Goal: Information Seeking & Learning: Learn about a topic

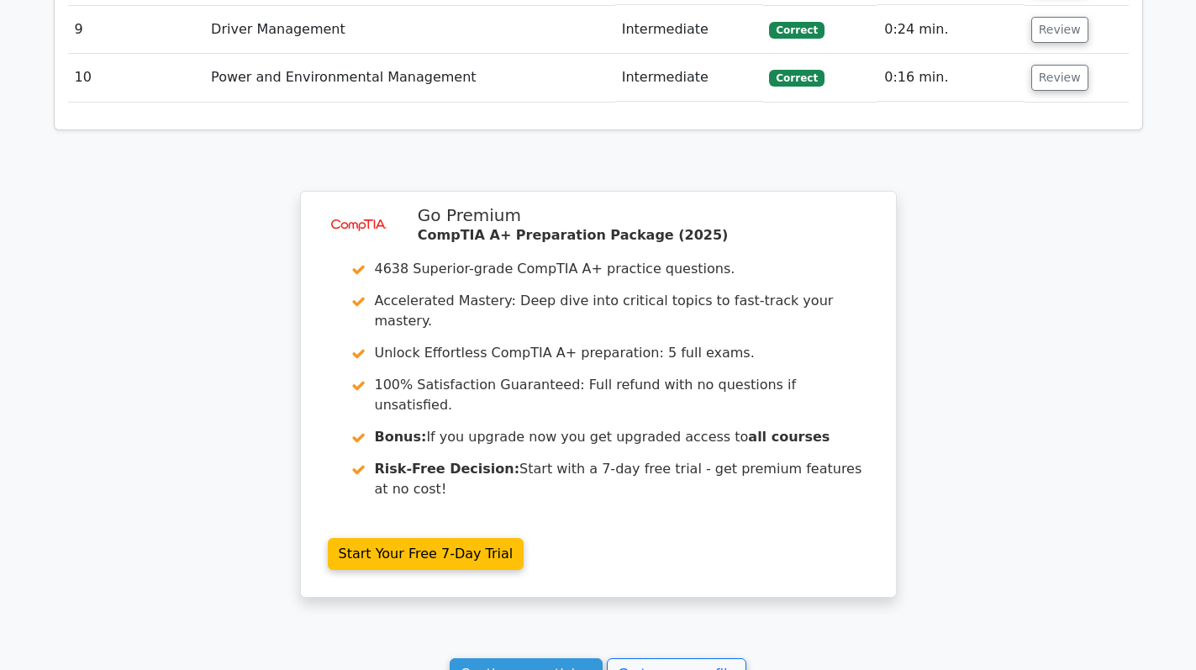
scroll to position [2847, 0]
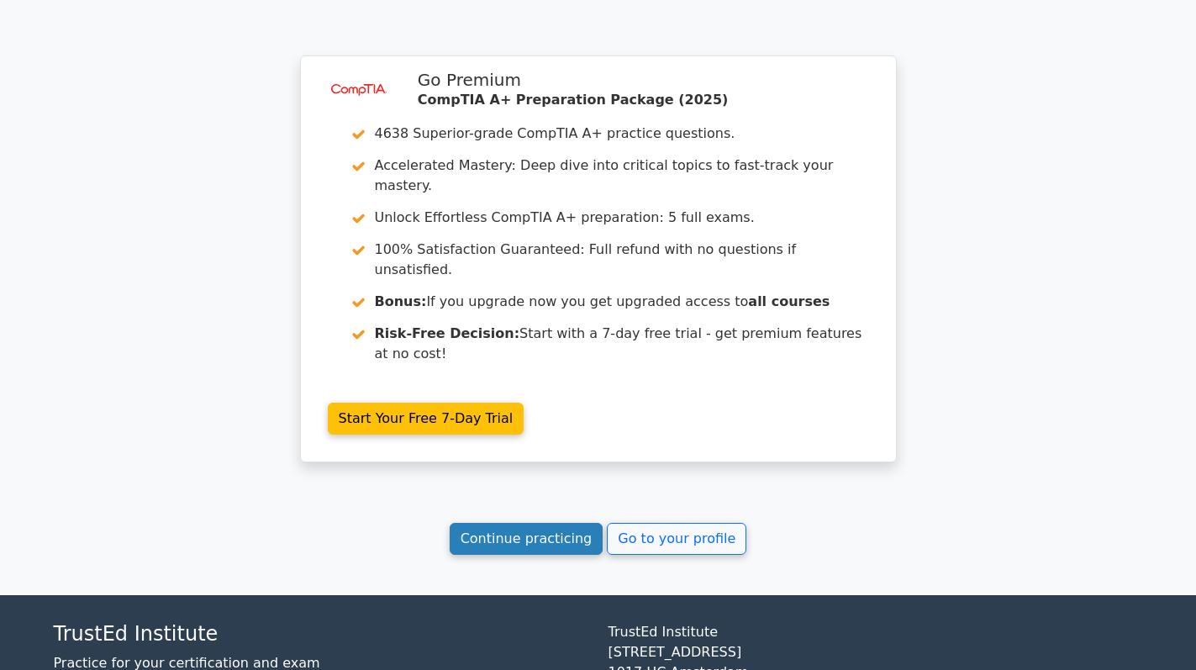
click at [518, 523] on link "Continue practicing" at bounding box center [527, 539] width 154 height 32
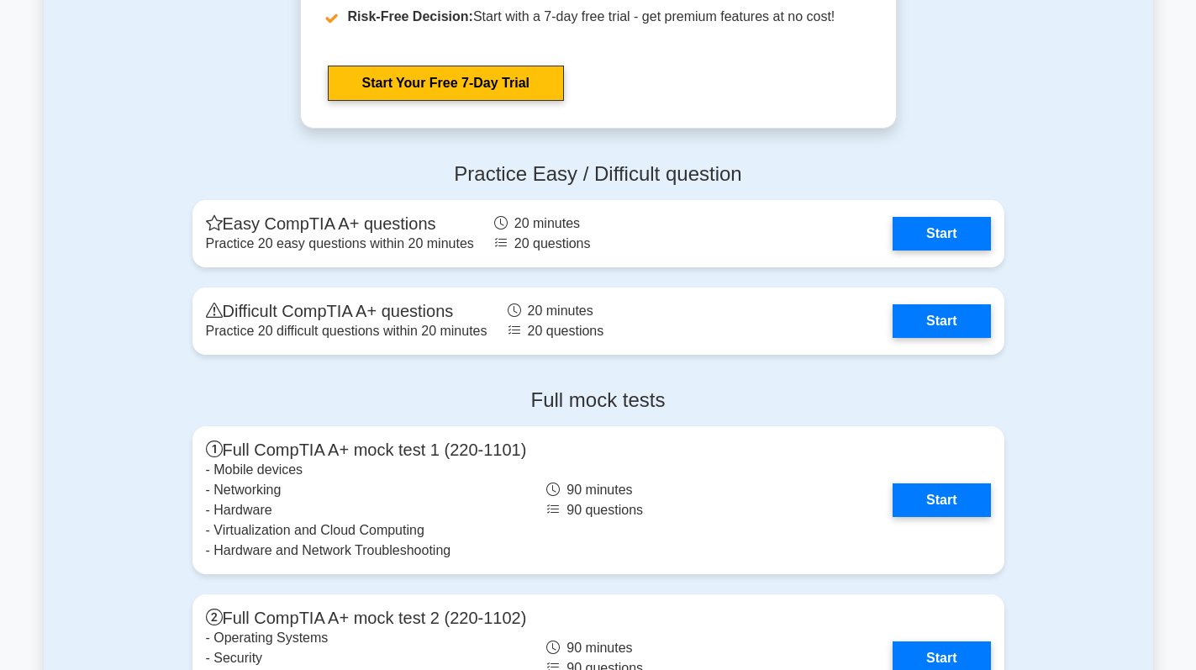
scroll to position [4372, 0]
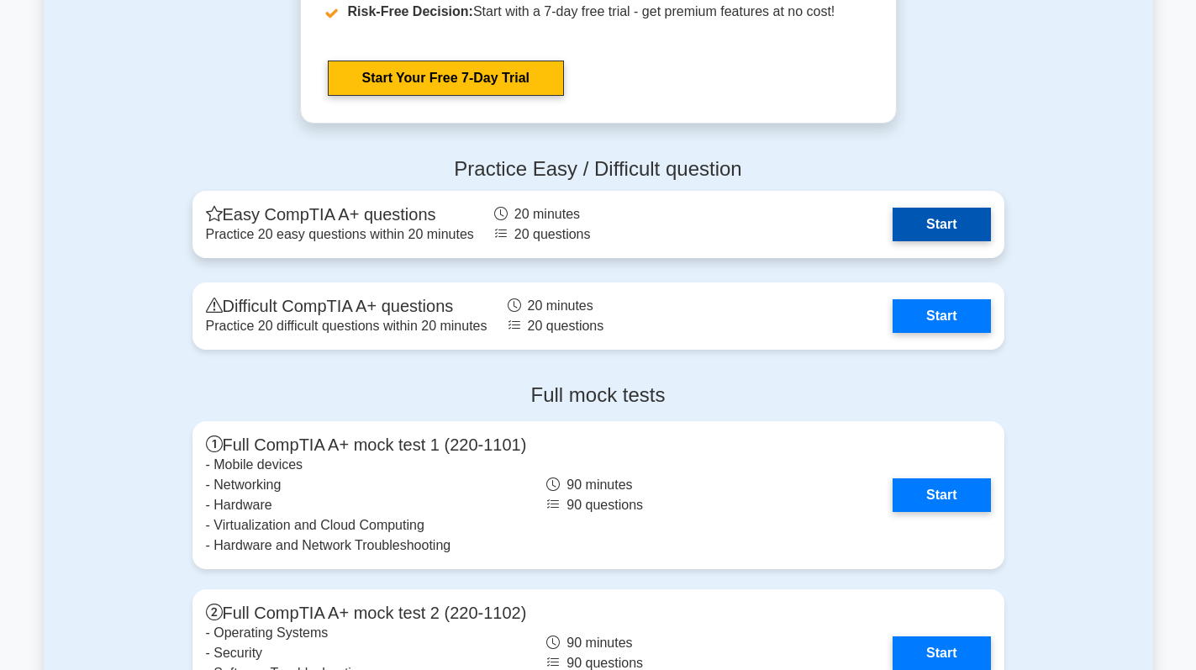
click at [957, 228] on link "Start" at bounding box center [942, 225] width 98 height 34
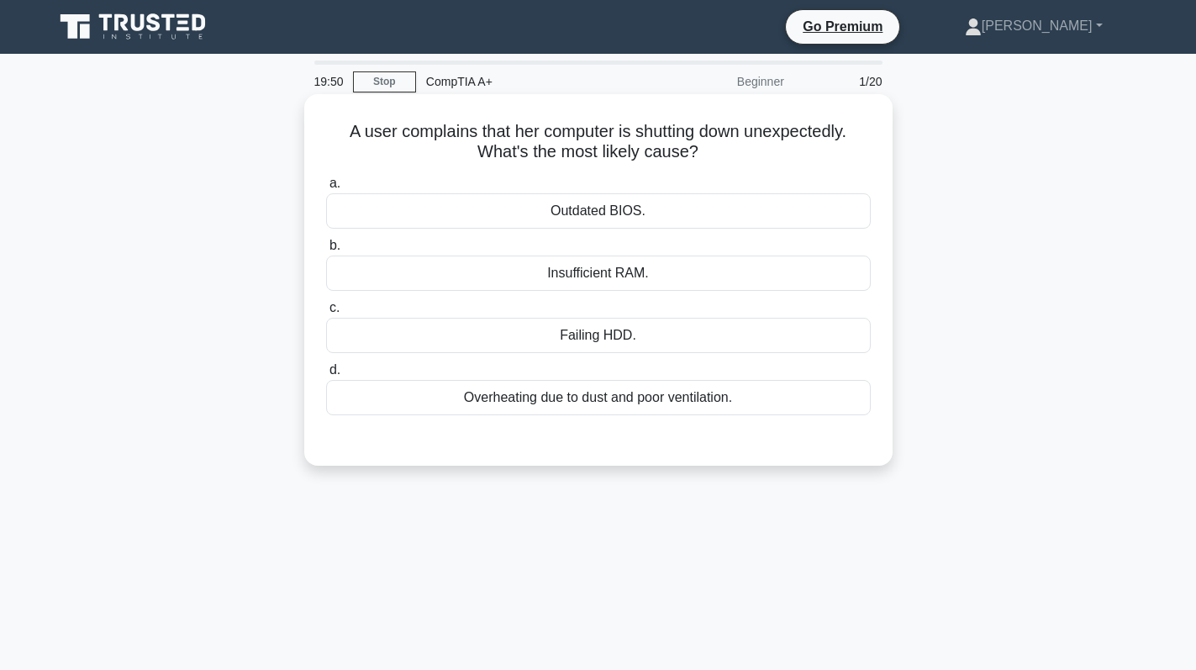
click at [695, 407] on div "Overheating due to dust and poor ventilation." at bounding box center [598, 397] width 545 height 35
click at [326, 376] on input "d. Overheating due to dust and poor ventilation." at bounding box center [326, 370] width 0 height 11
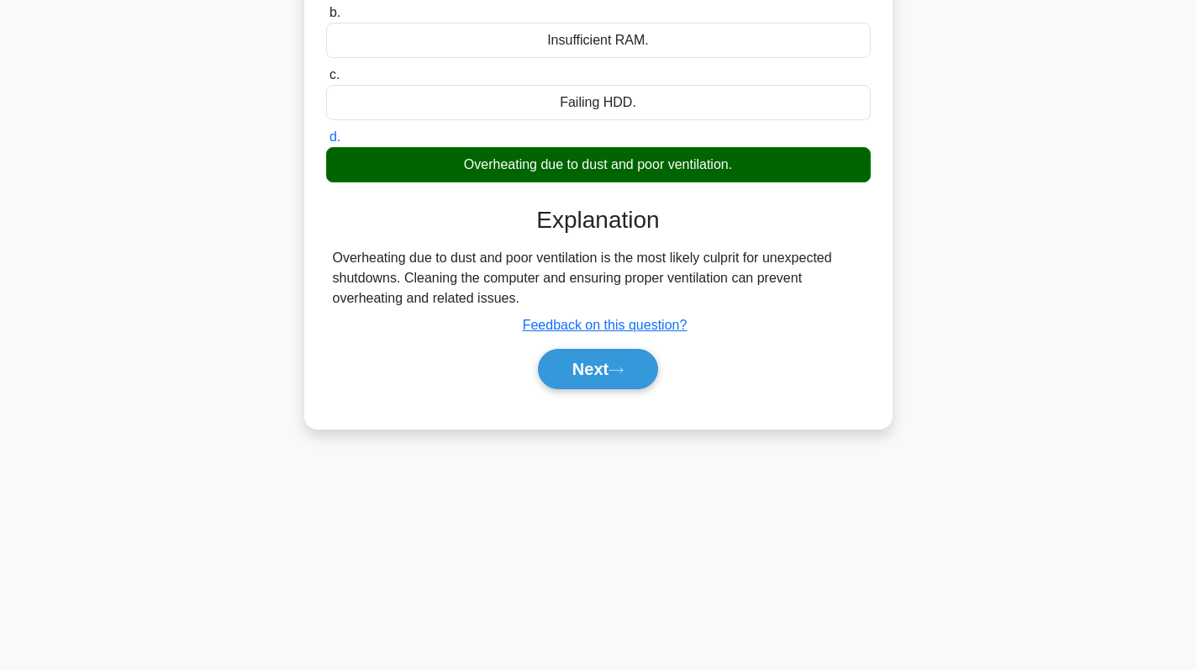
scroll to position [238, 0]
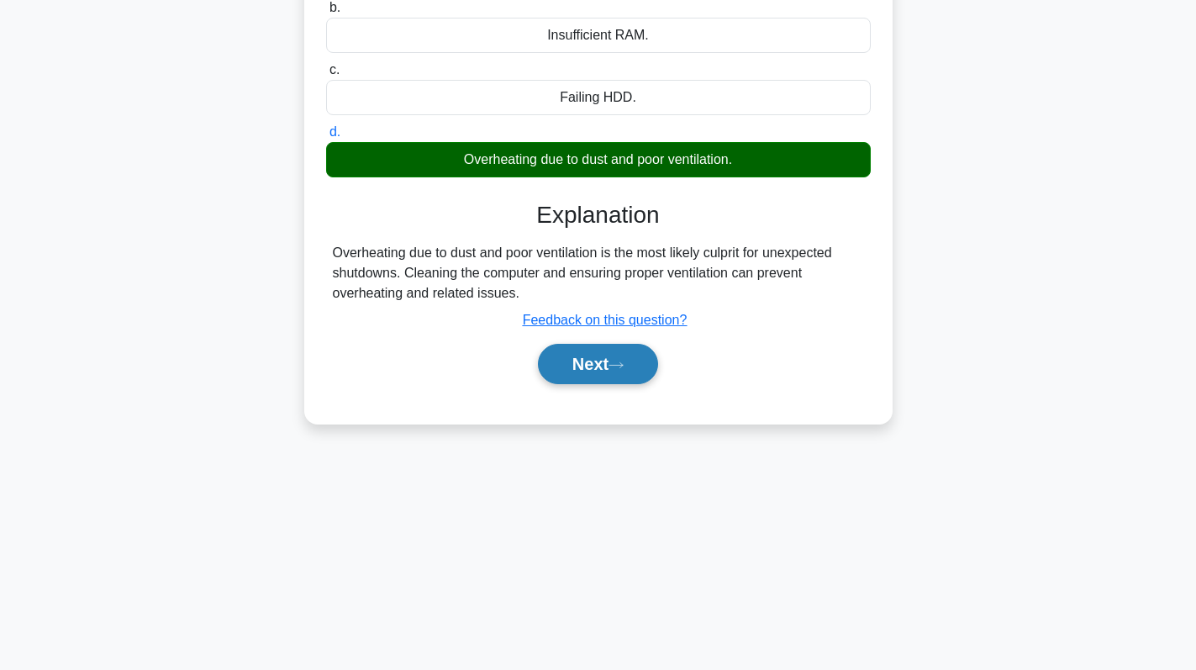
click at [616, 378] on button "Next" at bounding box center [598, 364] width 120 height 40
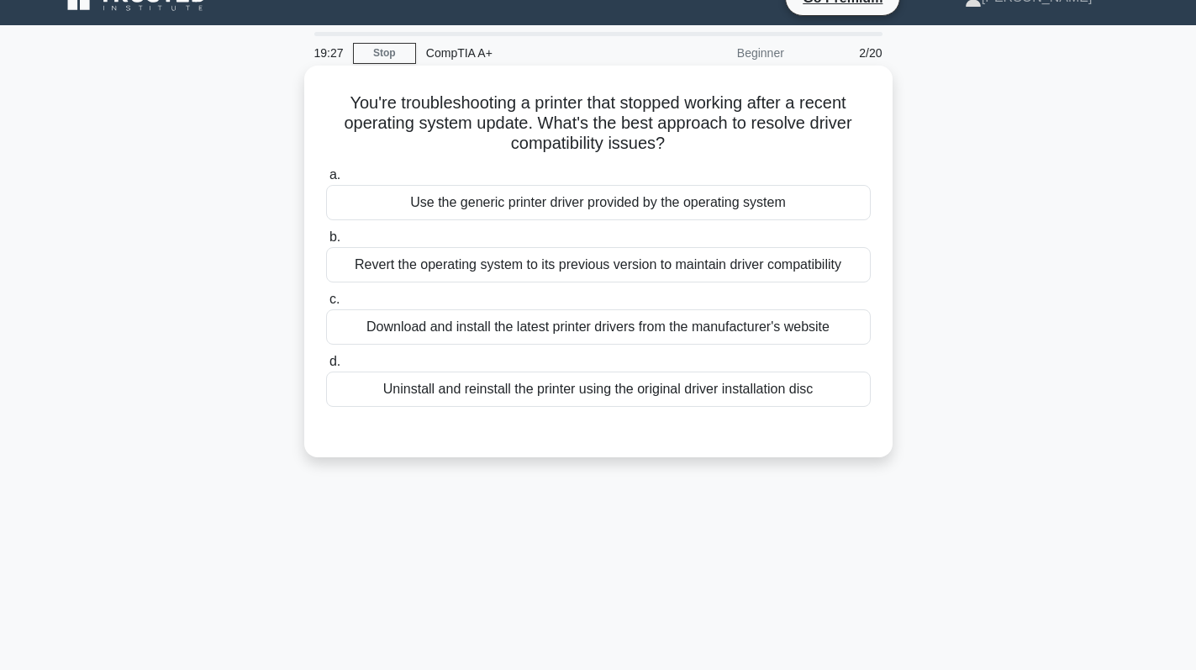
scroll to position [0, 0]
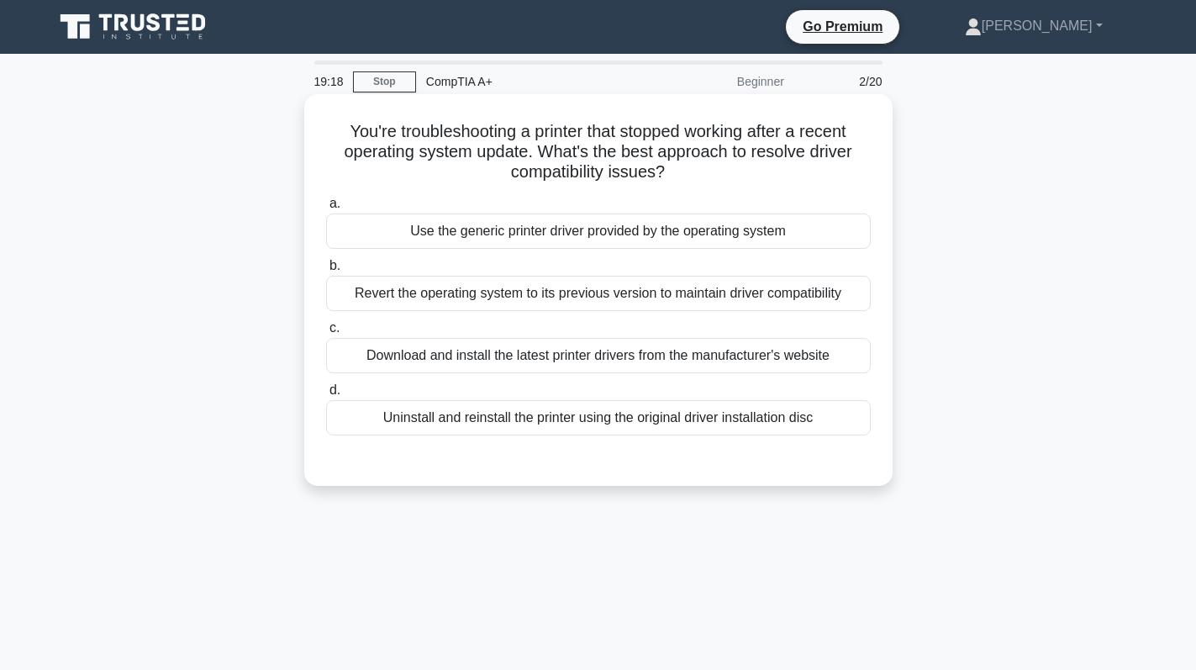
click at [697, 356] on div "Download and install the latest printer drivers from the manufacturer's website" at bounding box center [598, 355] width 545 height 35
click at [326, 334] on input "c. Download and install the latest printer drivers from the manufacturer's webs…" at bounding box center [326, 328] width 0 height 11
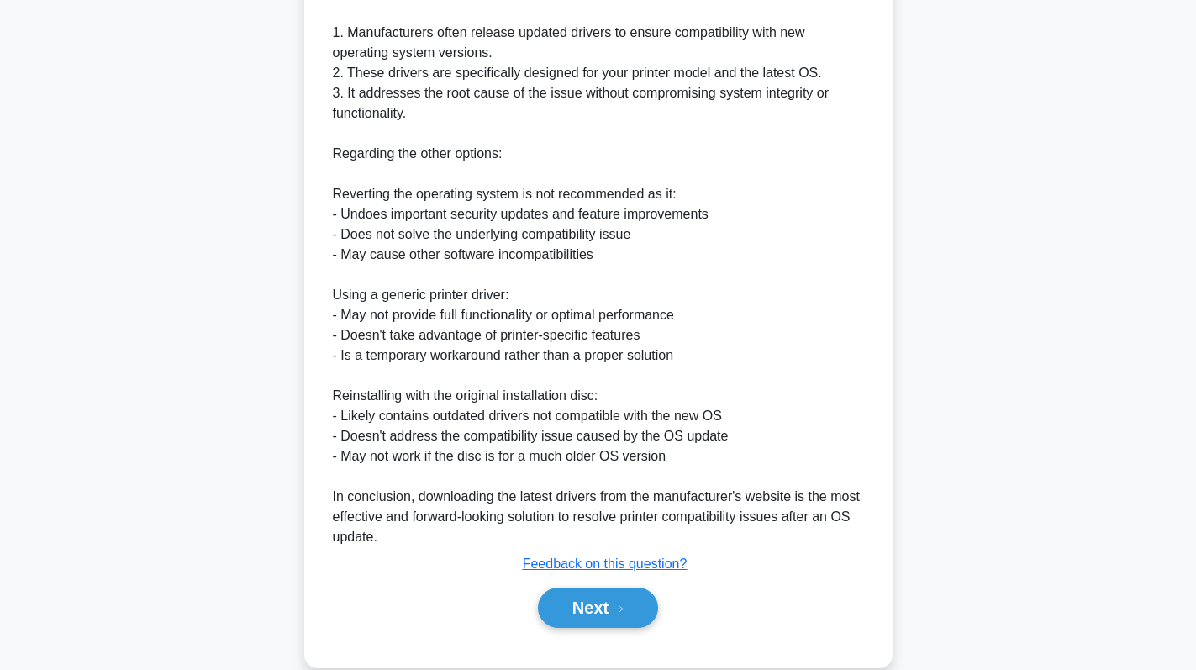
scroll to position [589, 0]
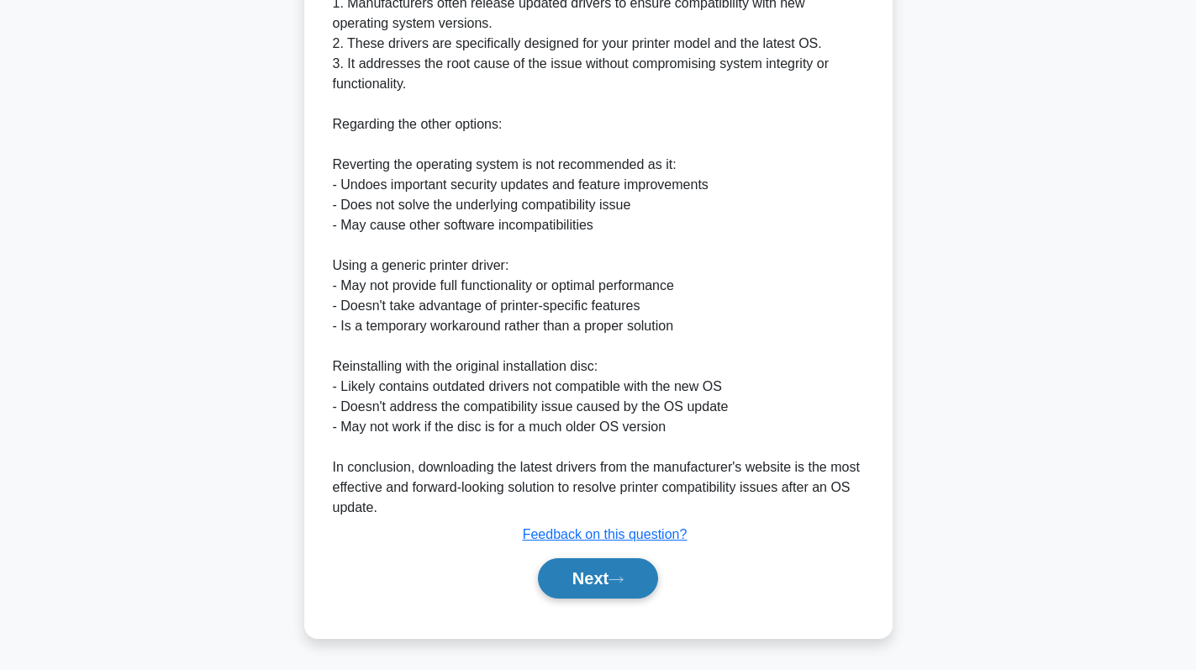
click at [607, 576] on button "Next" at bounding box center [598, 578] width 120 height 40
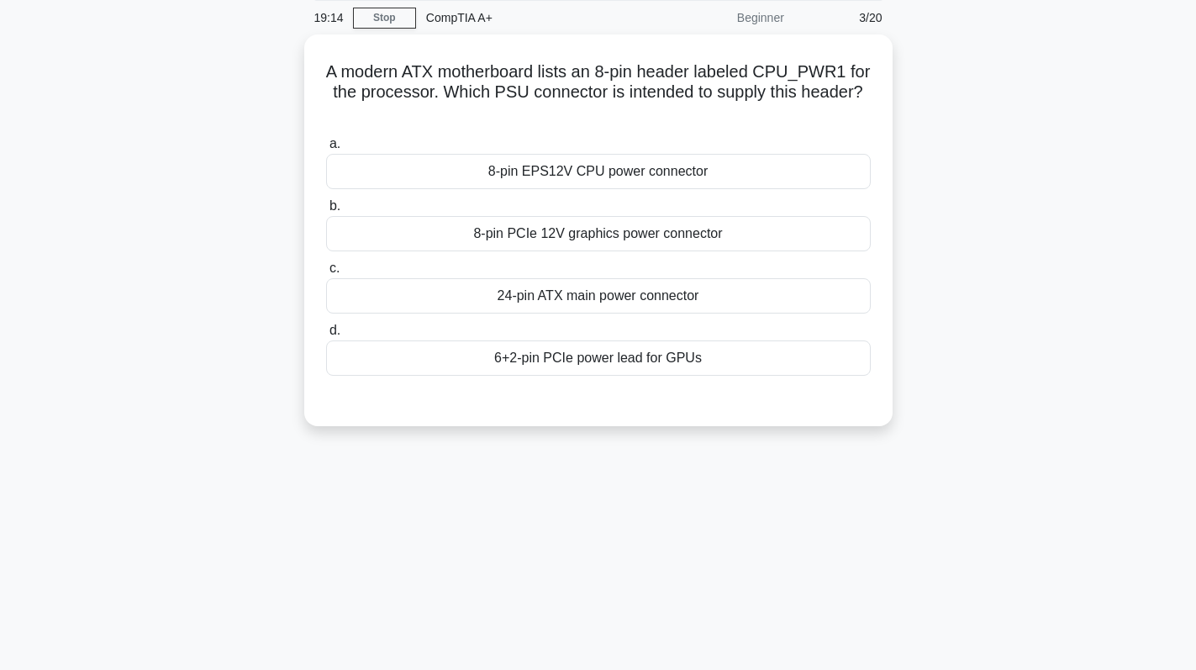
scroll to position [0, 0]
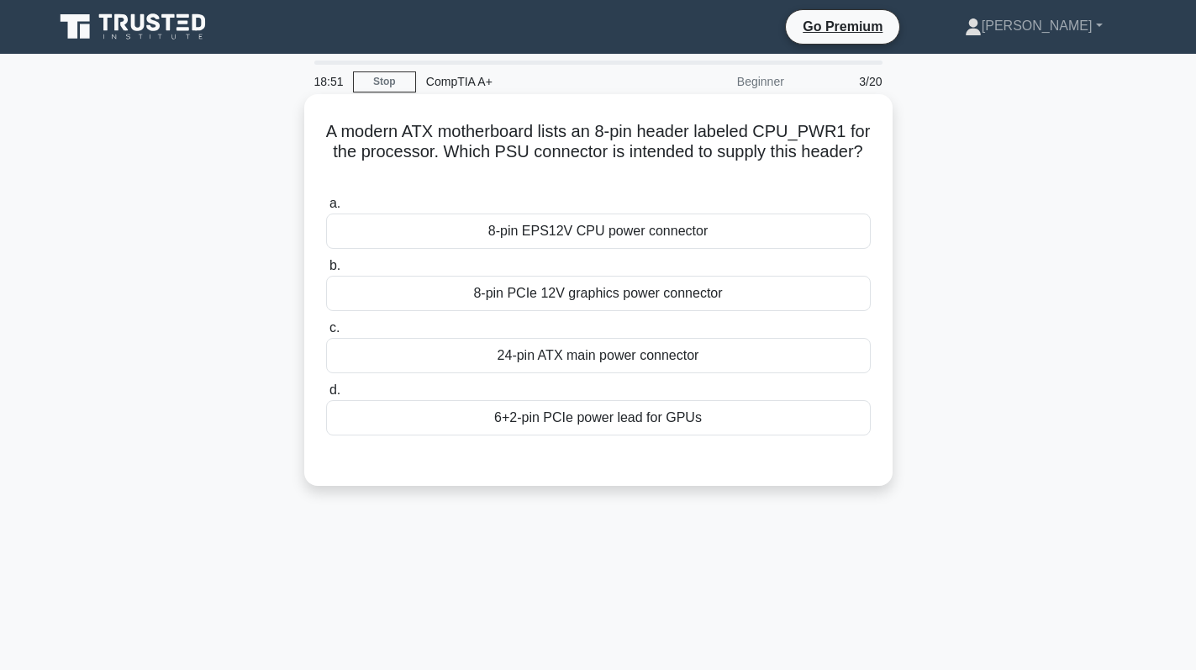
click at [635, 366] on div "24-pin ATX main power connector" at bounding box center [598, 355] width 545 height 35
click at [326, 334] on input "c. 24-pin ATX main power connector" at bounding box center [326, 328] width 0 height 11
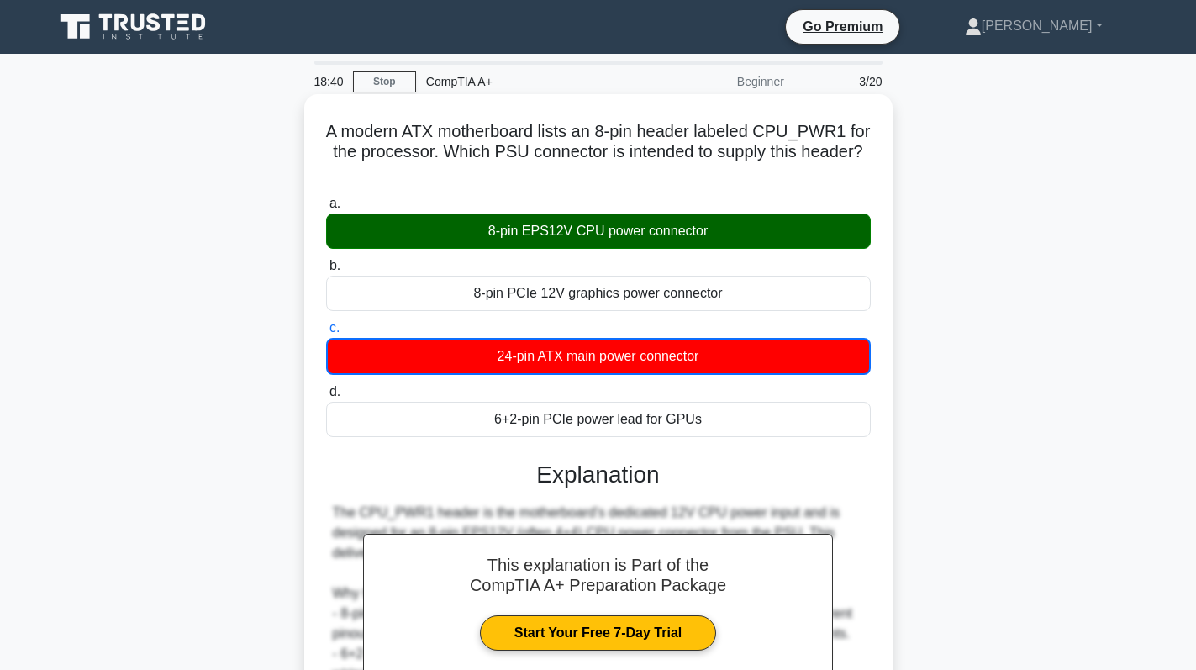
drag, startPoint x: 491, startPoint y: 223, endPoint x: 742, endPoint y: 235, distance: 251.6
click at [742, 235] on div "8-pin EPS12V CPU power connector" at bounding box center [598, 231] width 545 height 35
copy div "8-pin EPS12V CPU power connector"
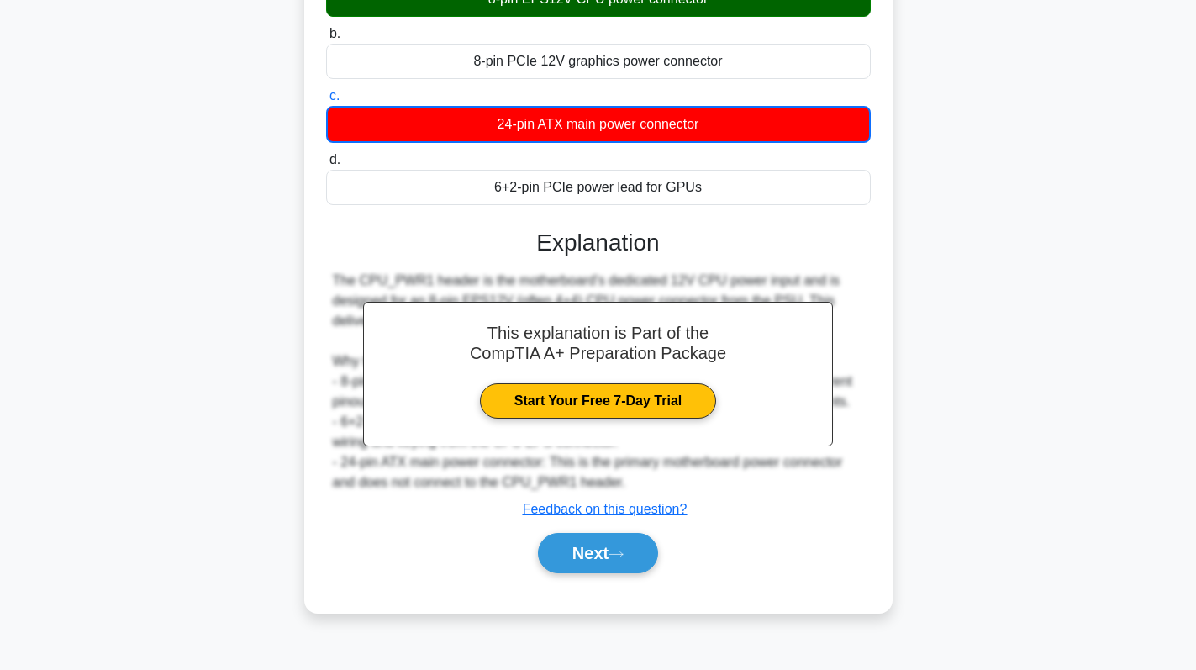
scroll to position [238, 0]
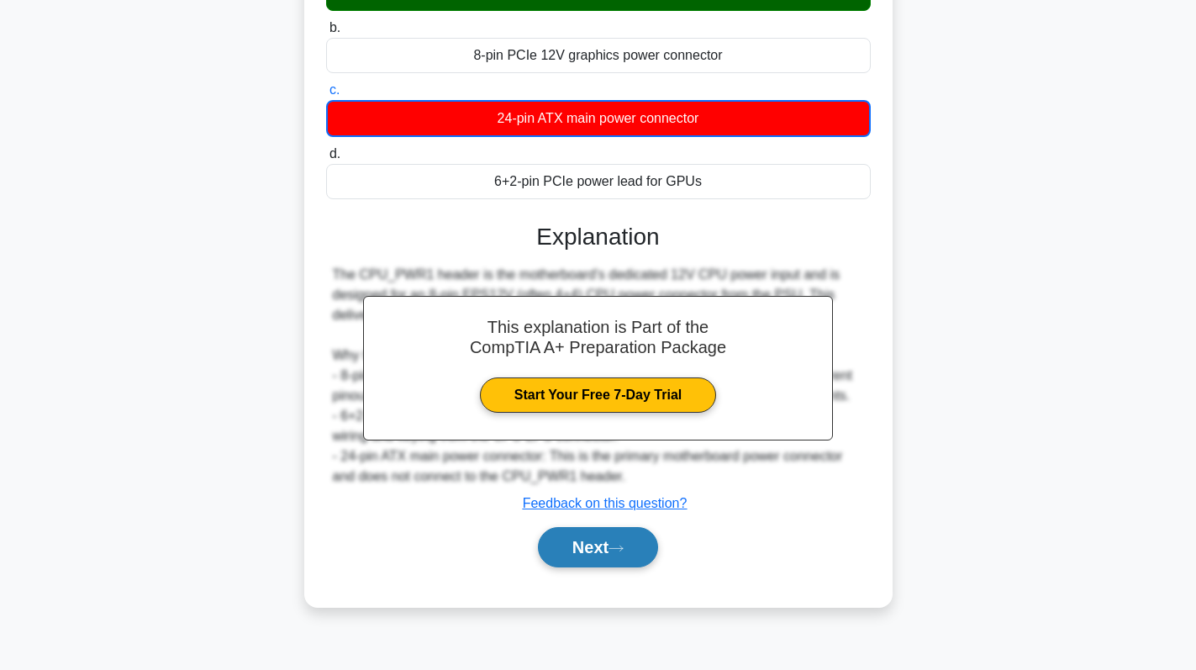
click at [587, 556] on button "Next" at bounding box center [598, 547] width 120 height 40
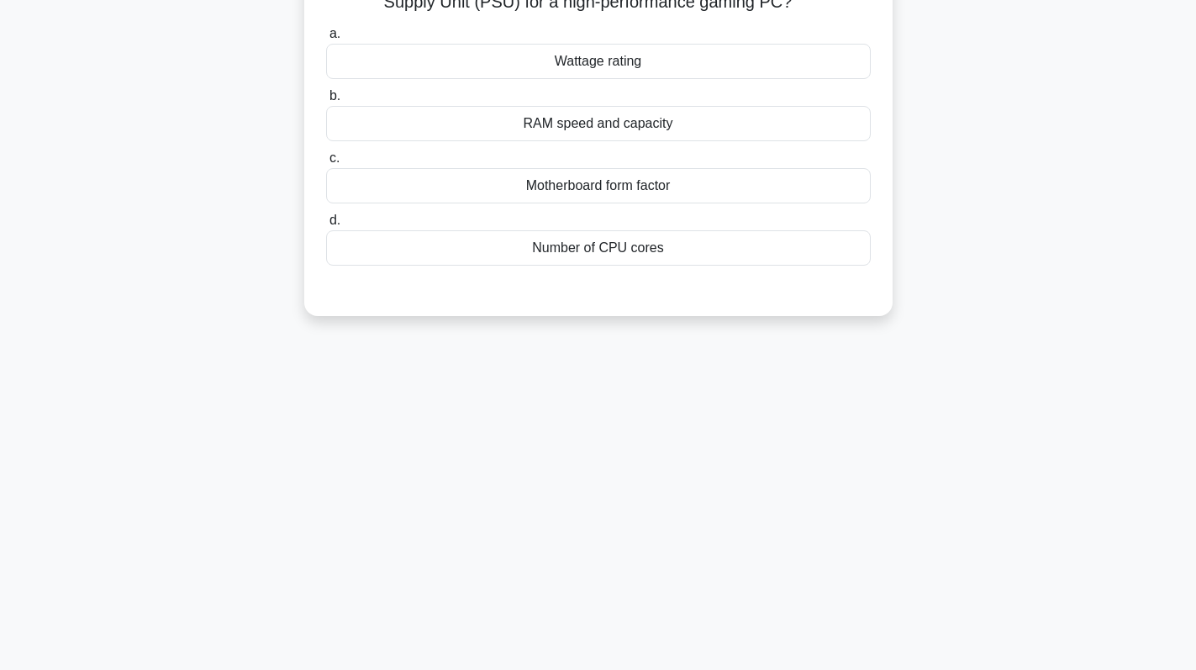
scroll to position [0, 0]
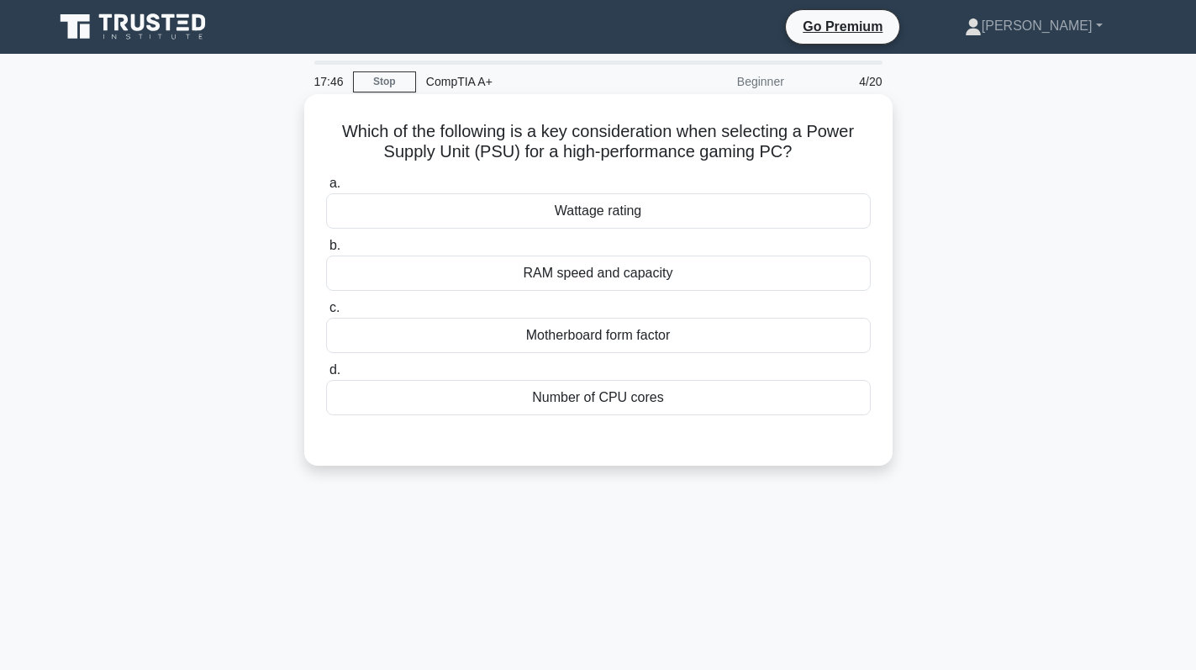
click at [730, 213] on div "Wattage rating" at bounding box center [598, 210] width 545 height 35
click at [326, 189] on input "a. Wattage rating" at bounding box center [326, 183] width 0 height 11
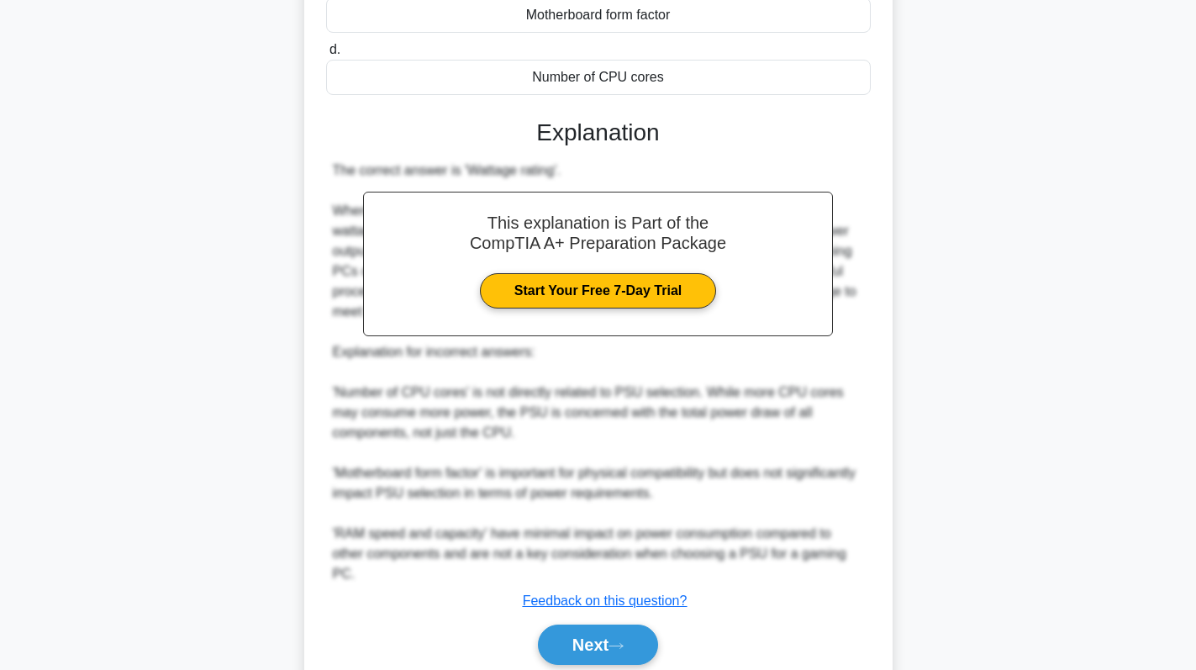
scroll to position [336, 0]
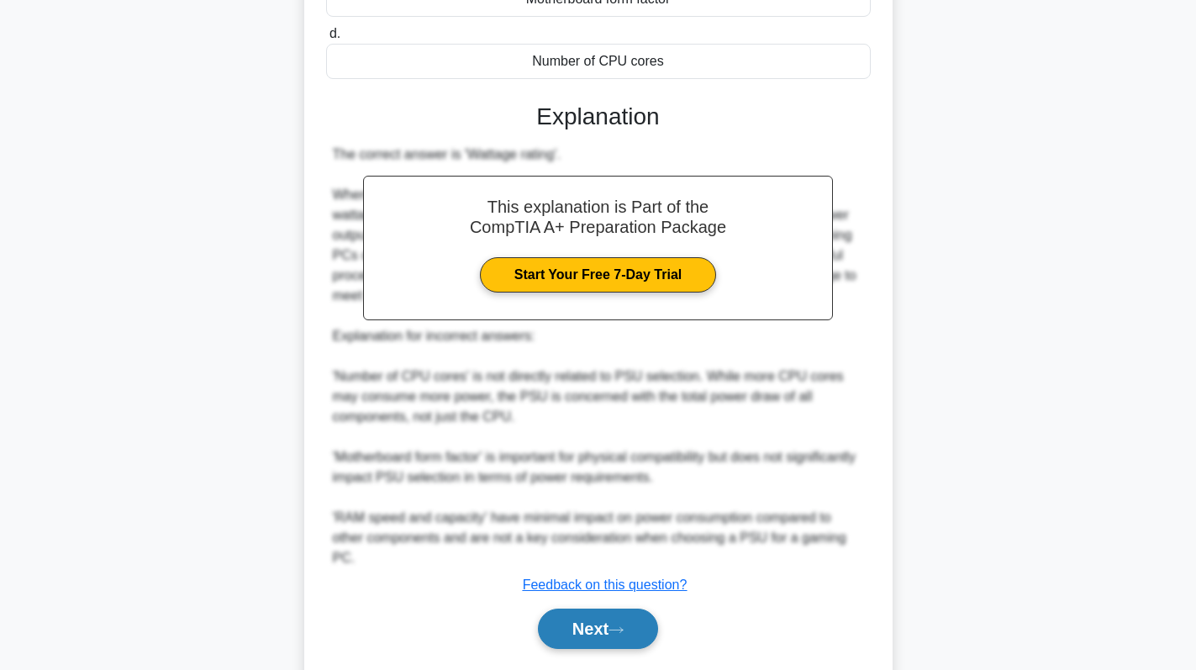
click at [613, 627] on button "Next" at bounding box center [598, 629] width 120 height 40
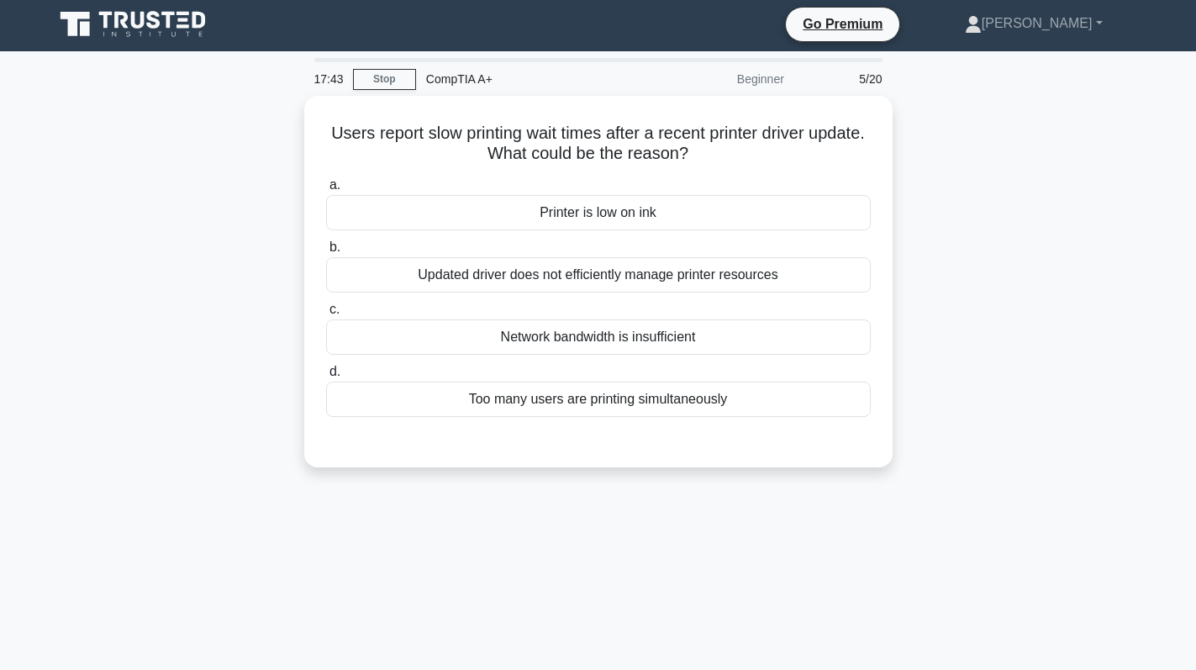
scroll to position [0, 0]
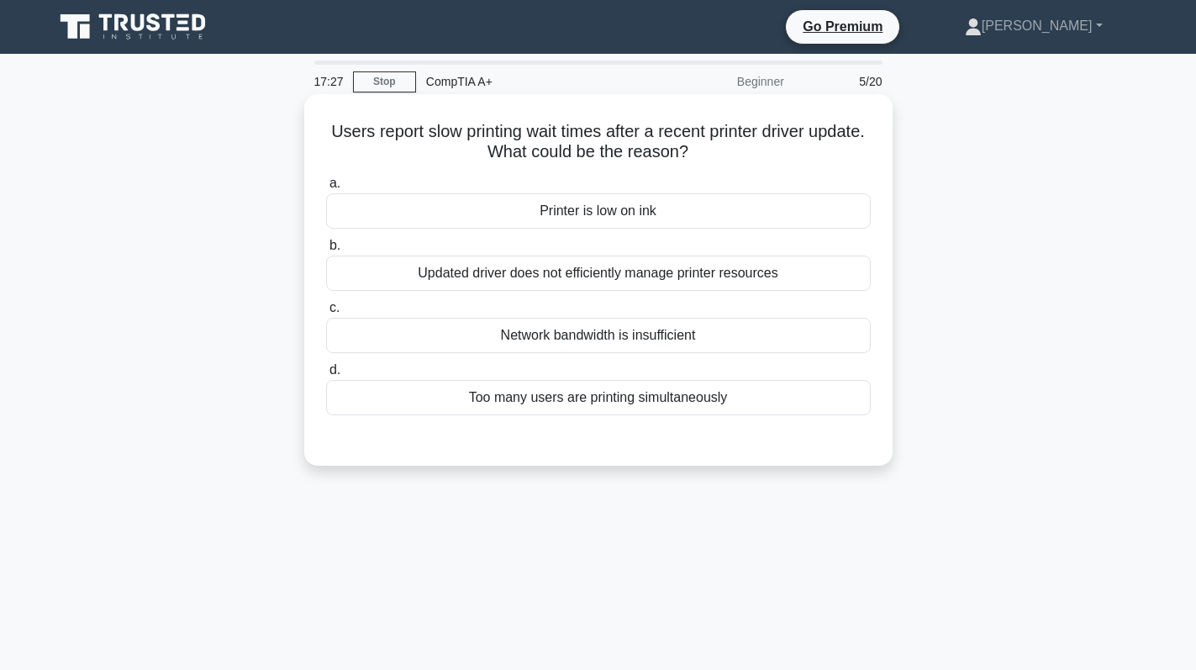
click at [768, 273] on div "Updated driver does not efficiently manage printer resources" at bounding box center [598, 273] width 545 height 35
click at [326, 251] on input "b. Updated driver does not efficiently manage printer resources" at bounding box center [326, 245] width 0 height 11
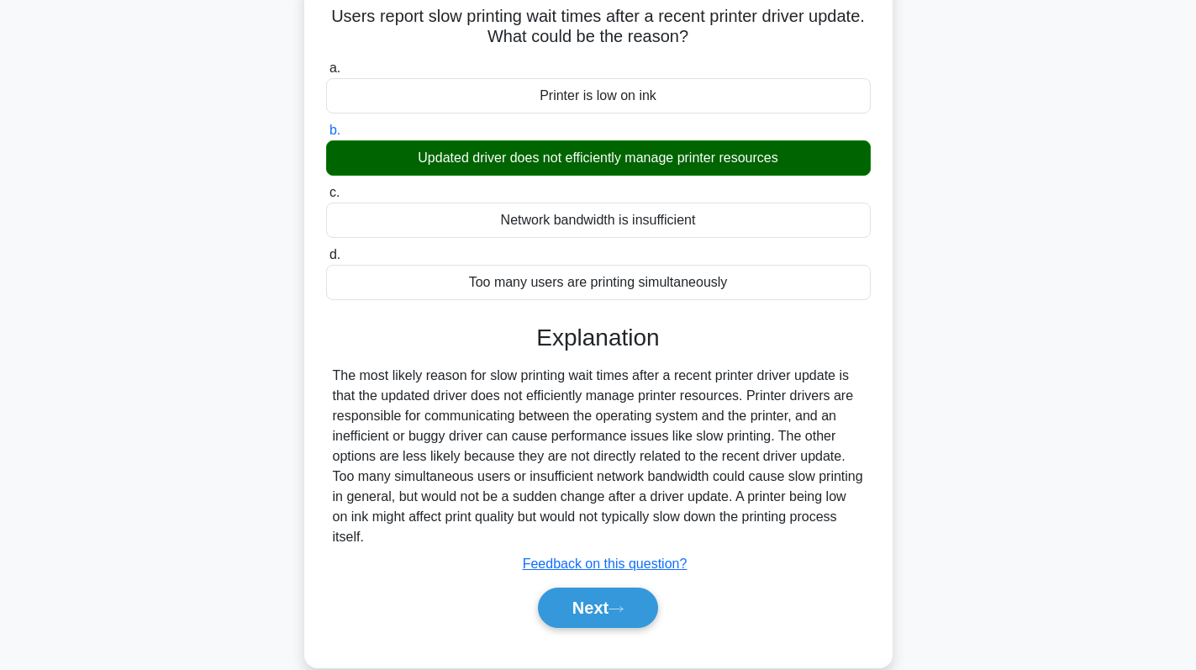
scroll to position [238, 0]
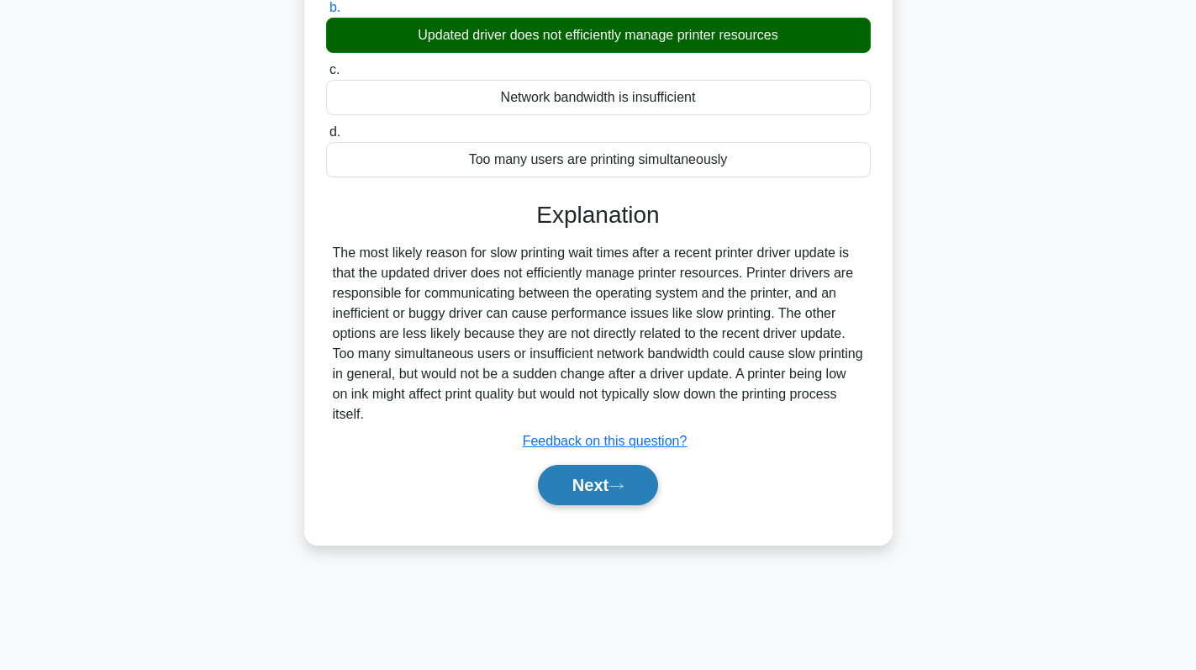
click at [573, 486] on button "Next" at bounding box center [598, 485] width 120 height 40
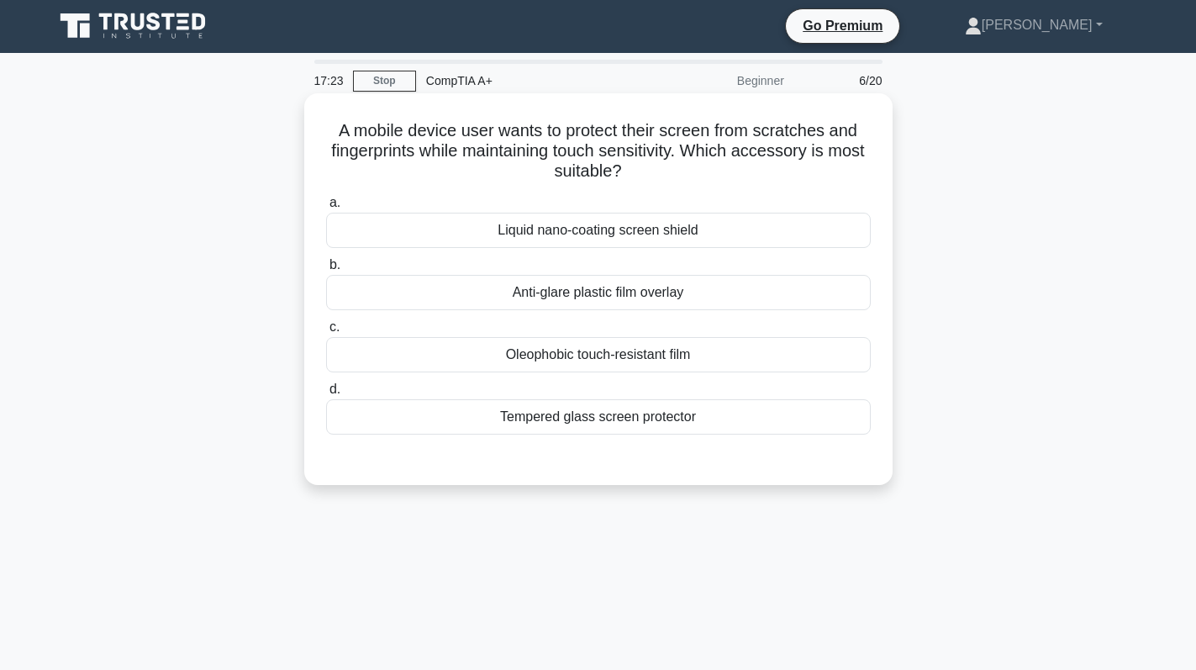
scroll to position [0, 0]
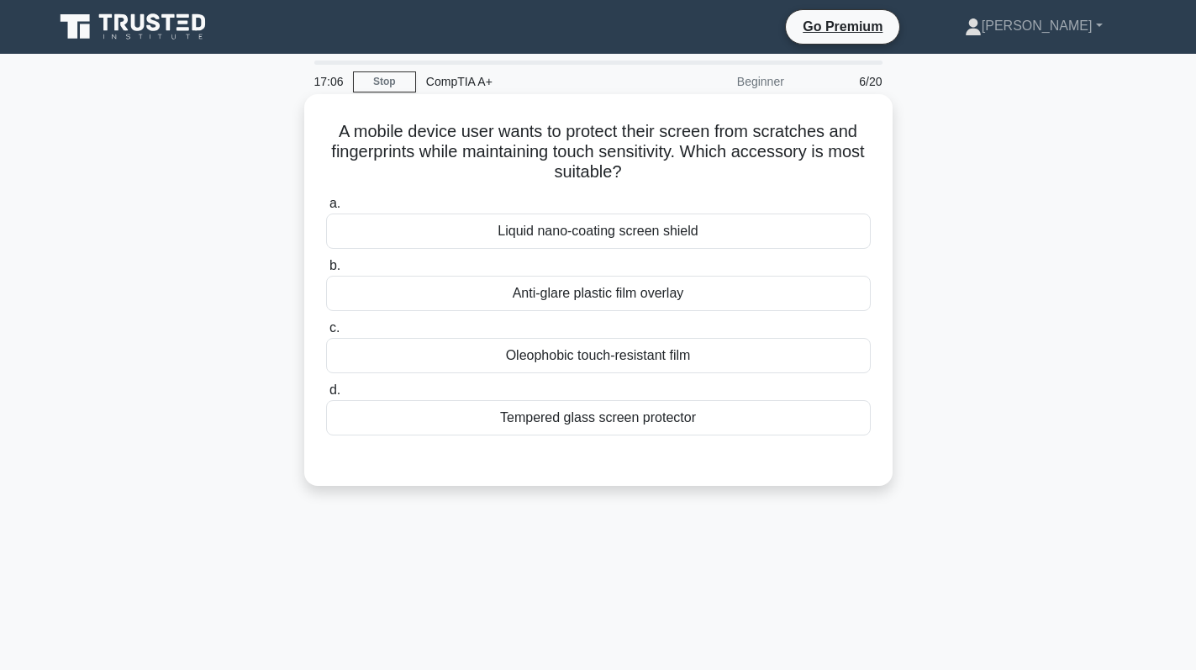
click at [643, 421] on div "Tempered glass screen protector" at bounding box center [598, 417] width 545 height 35
click at [326, 396] on input "d. Tempered glass screen protector" at bounding box center [326, 390] width 0 height 11
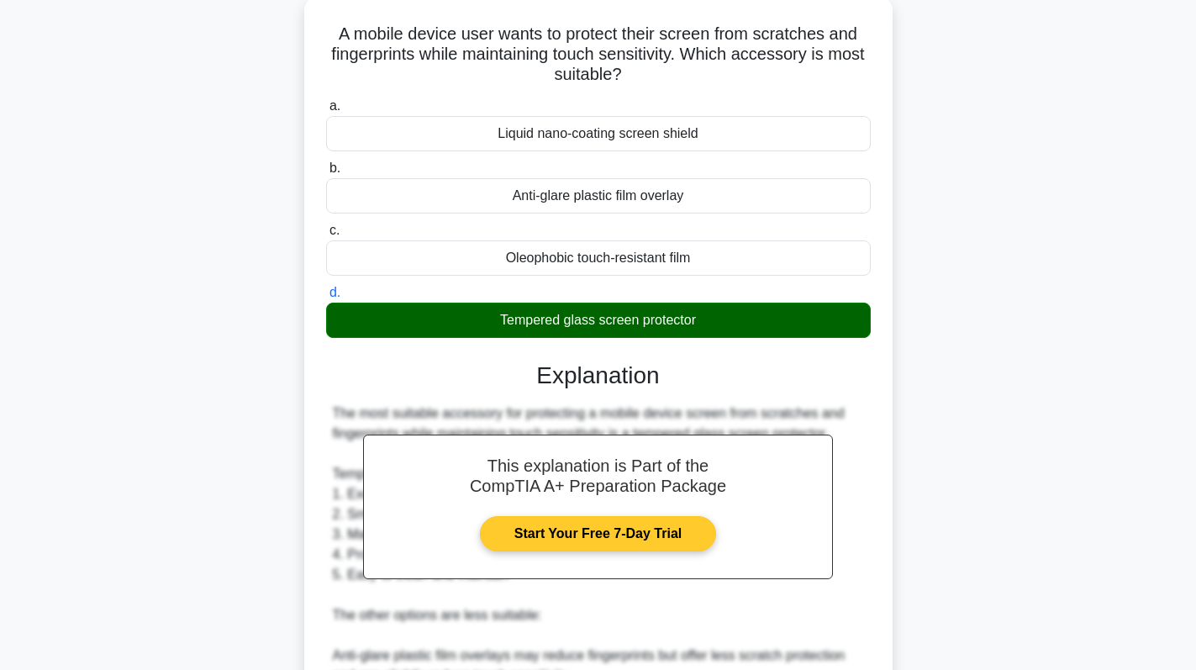
scroll to position [448, 0]
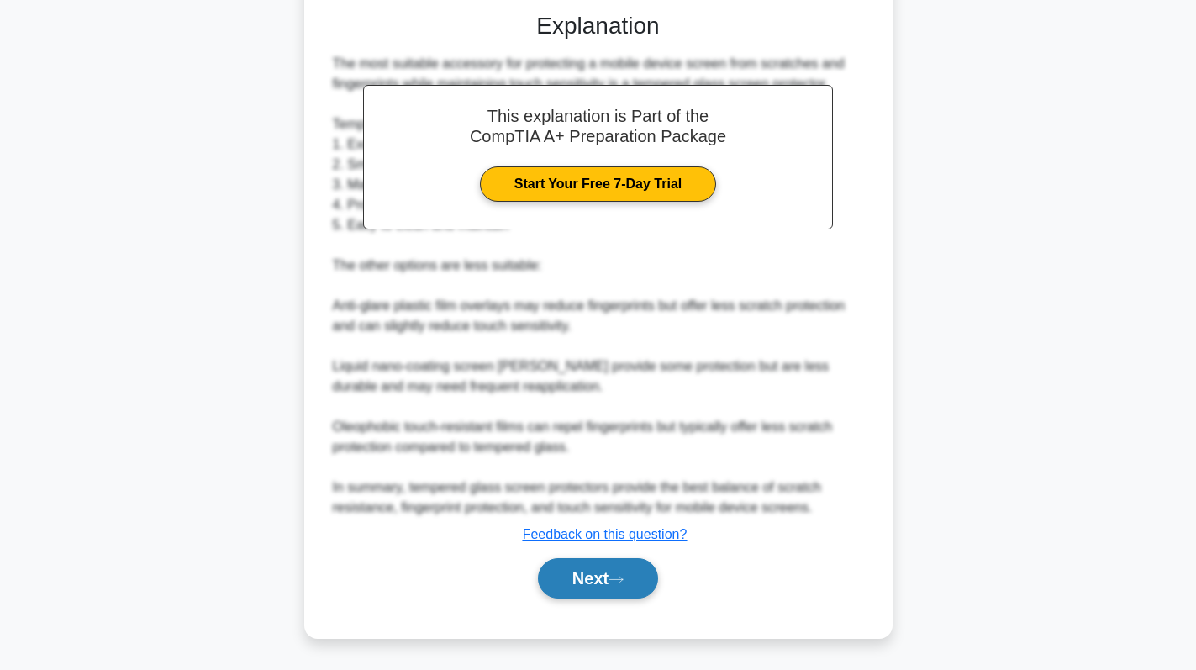
click at [556, 583] on button "Next" at bounding box center [598, 578] width 120 height 40
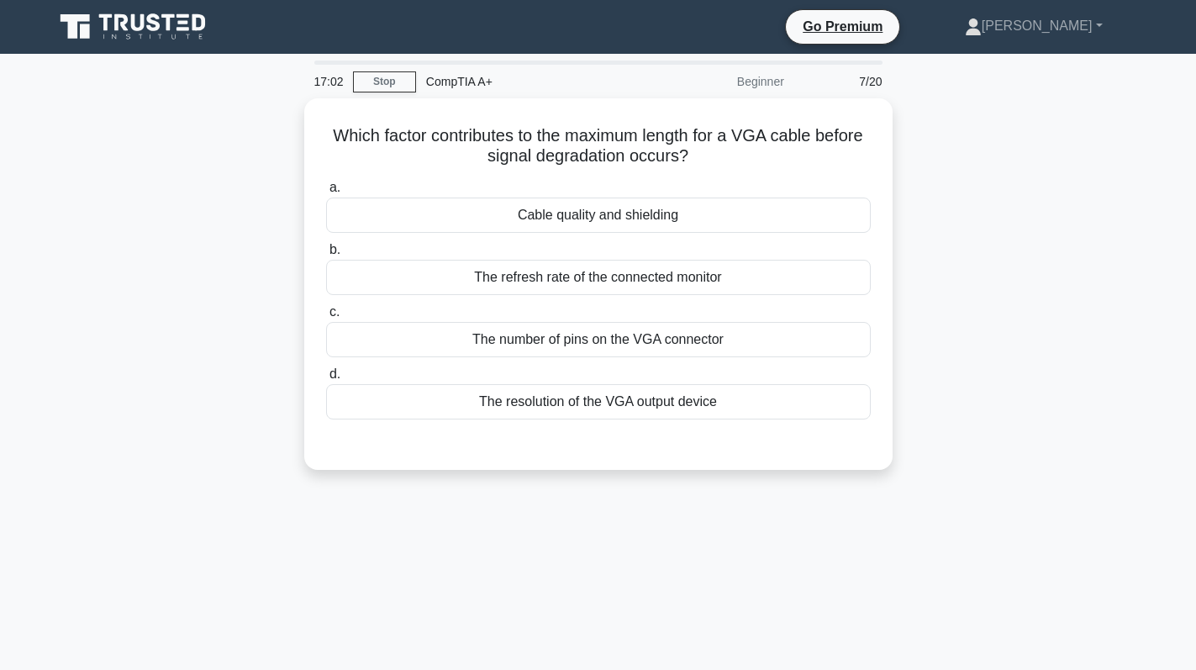
scroll to position [0, 0]
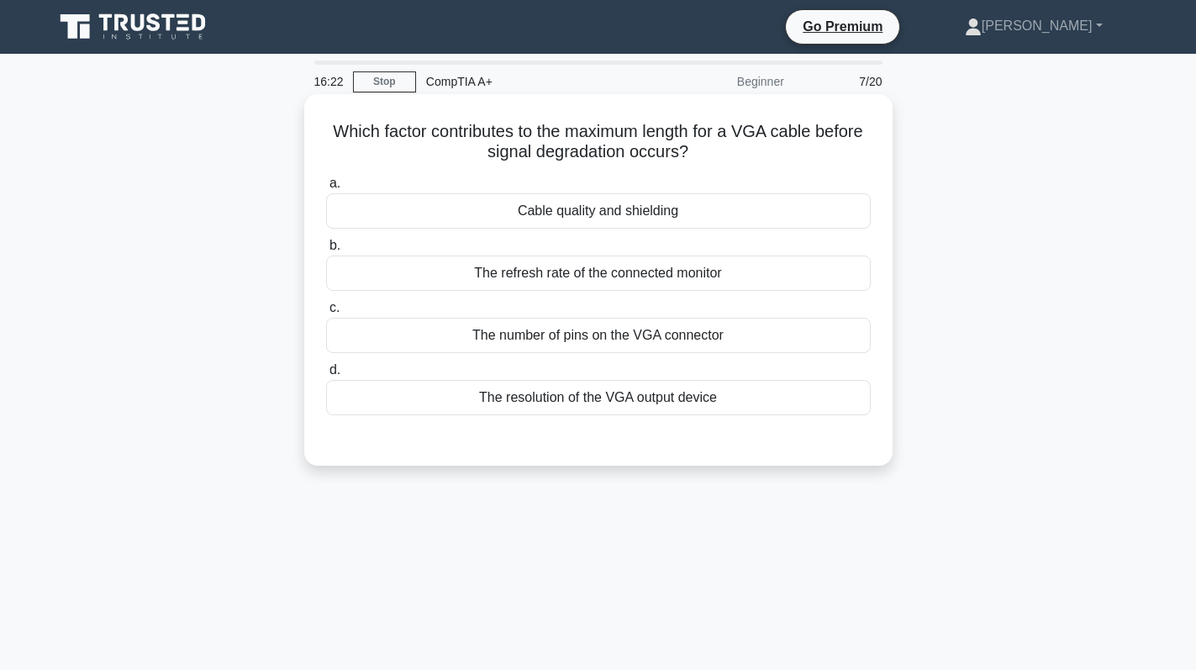
click at [715, 200] on div "Cable quality and shielding" at bounding box center [598, 210] width 545 height 35
click at [326, 189] on input "a. Cable quality and shielding" at bounding box center [326, 183] width 0 height 11
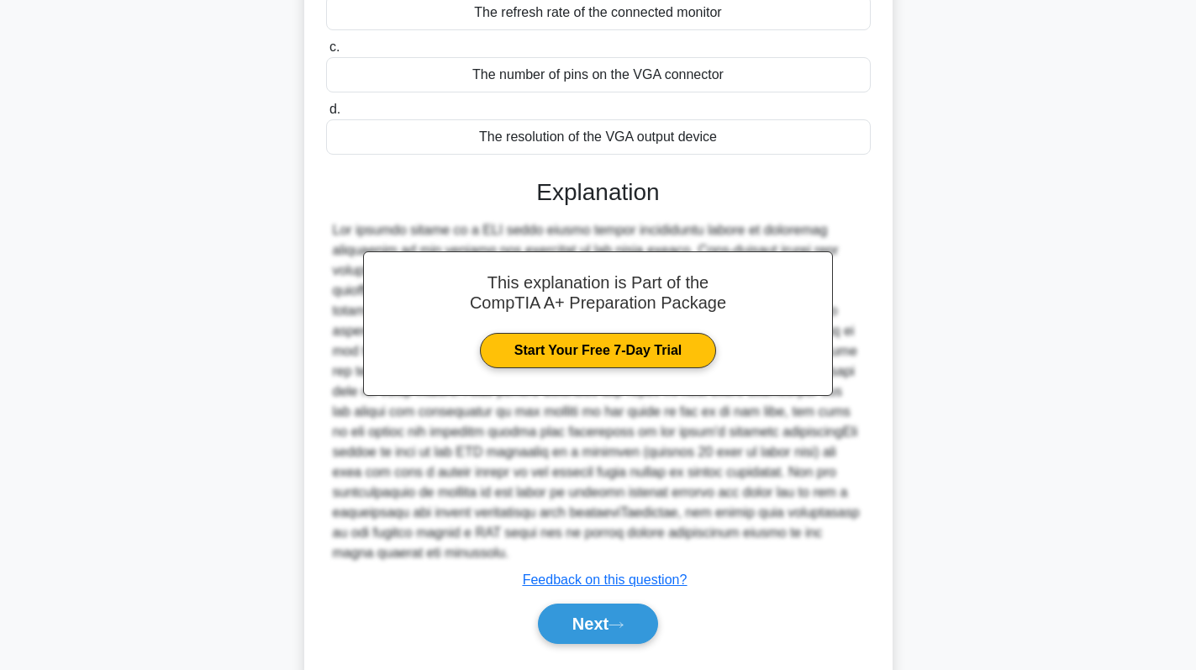
scroll to position [287, 0]
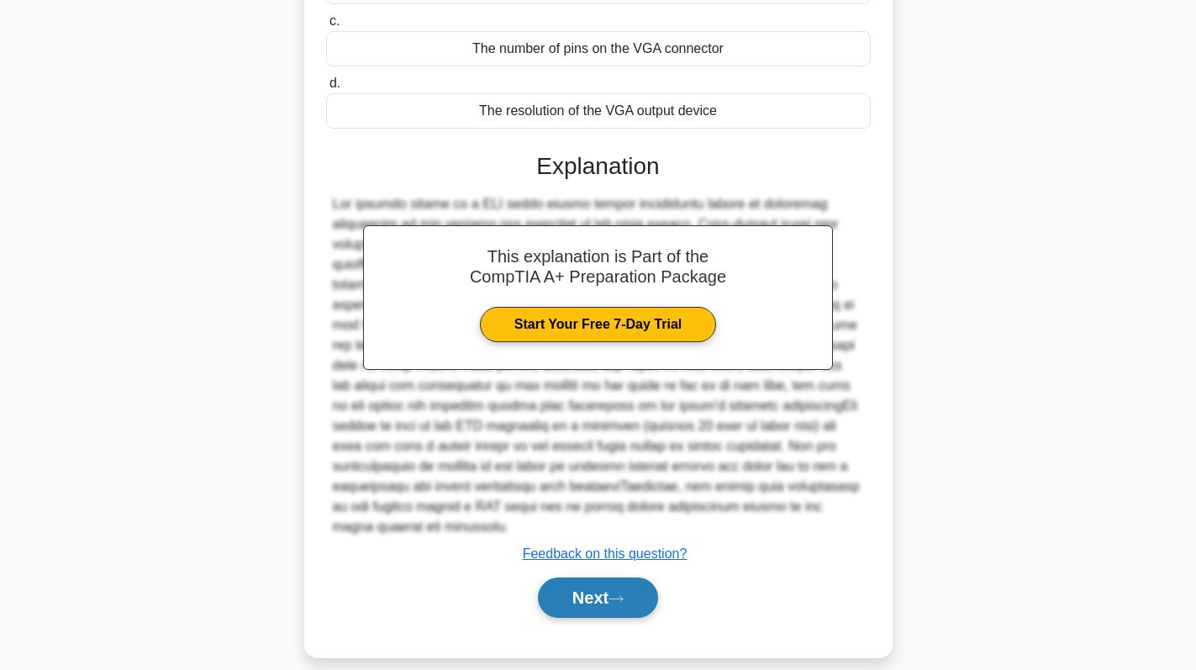
click at [607, 578] on button "Next" at bounding box center [598, 598] width 120 height 40
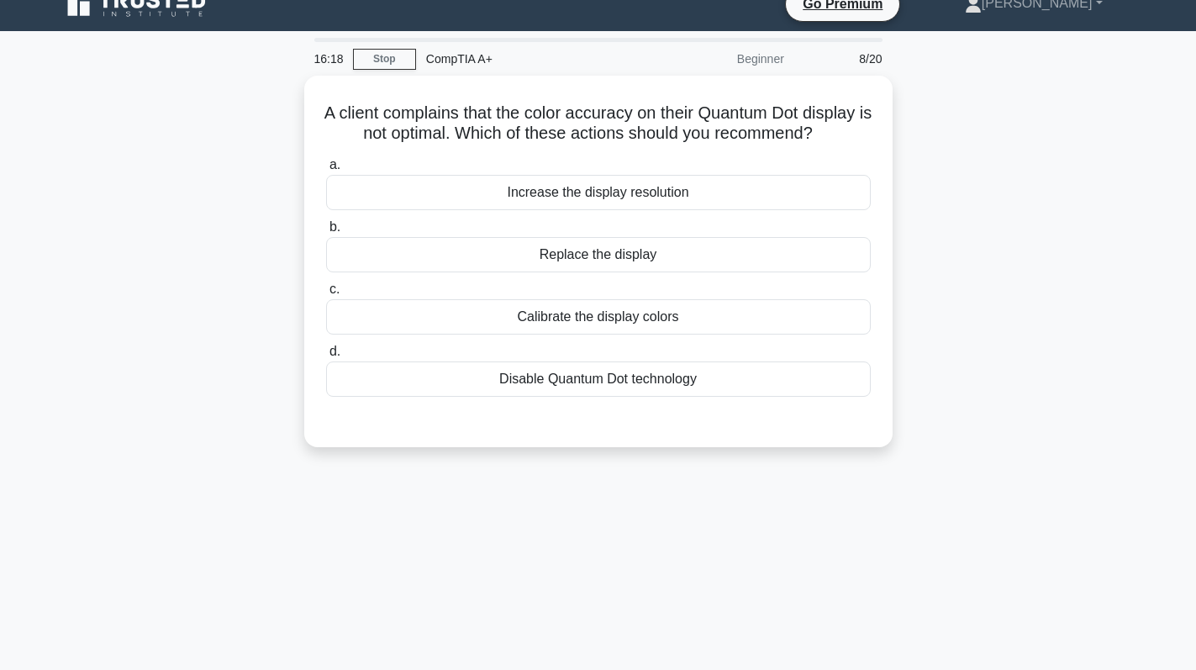
scroll to position [0, 0]
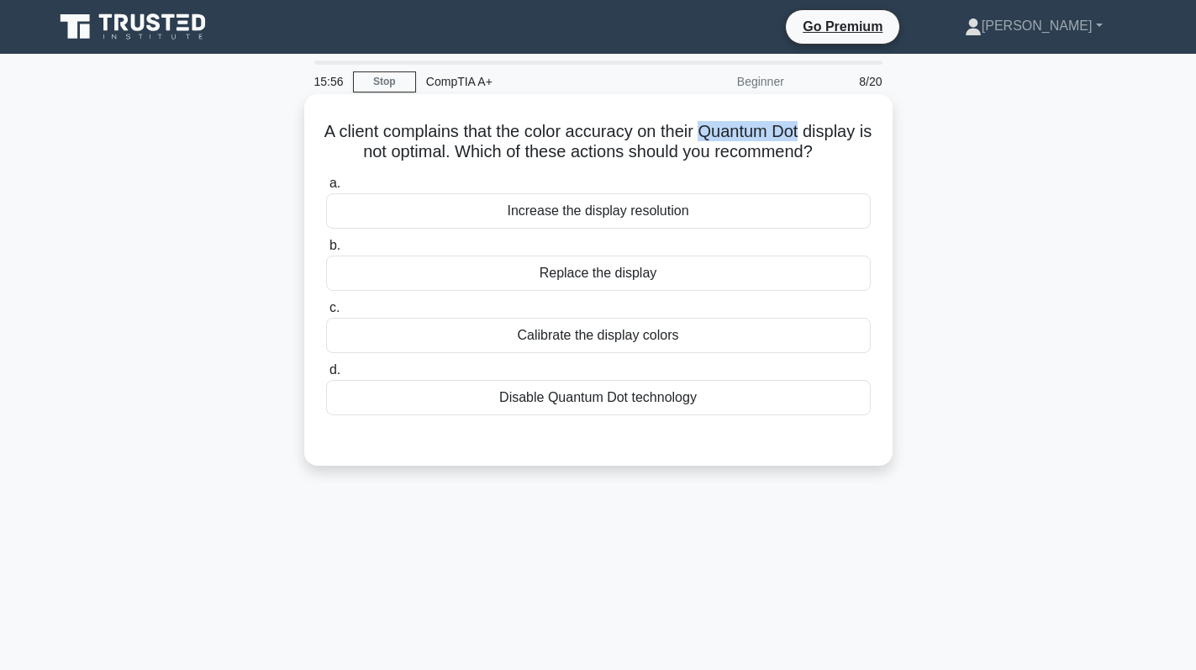
drag, startPoint x: 742, startPoint y: 132, endPoint x: 851, endPoint y: 132, distance: 109.3
click at [851, 132] on h5 "A client complains that the color accuracy on their Quantum Dot display is not …" at bounding box center [599, 142] width 548 height 42
copy h5 "Quantum Dot"
click at [731, 353] on div "Calibrate the display colors" at bounding box center [598, 335] width 545 height 35
click at [326, 314] on input "c. Calibrate the display colors" at bounding box center [326, 308] width 0 height 11
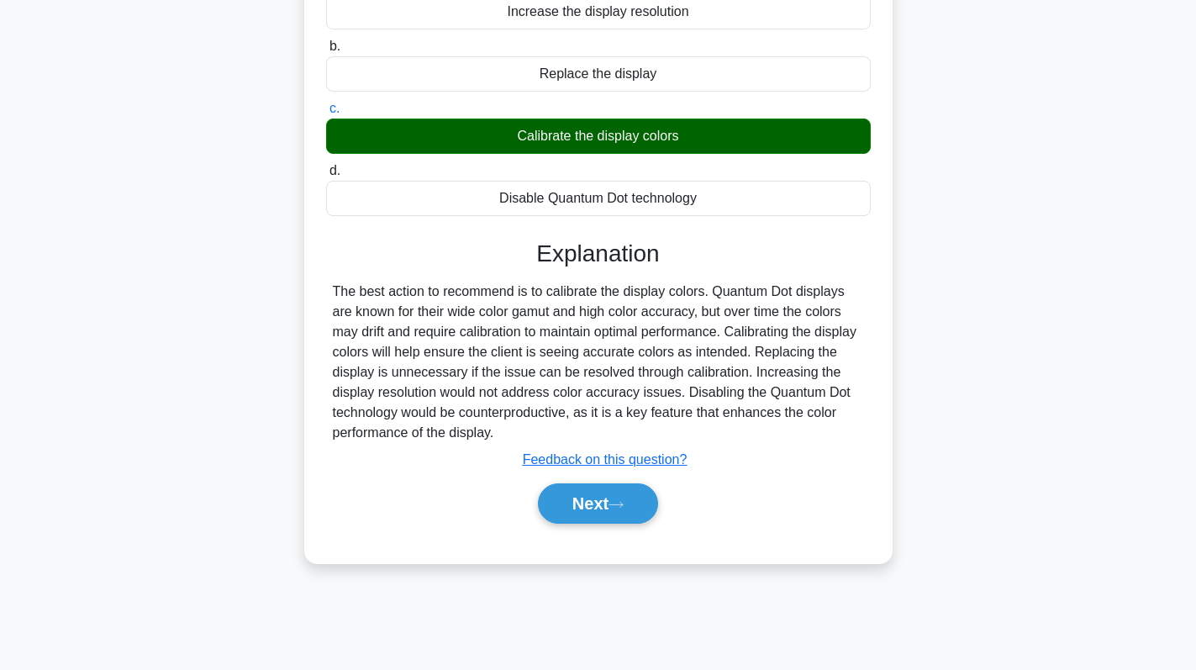
scroll to position [238, 0]
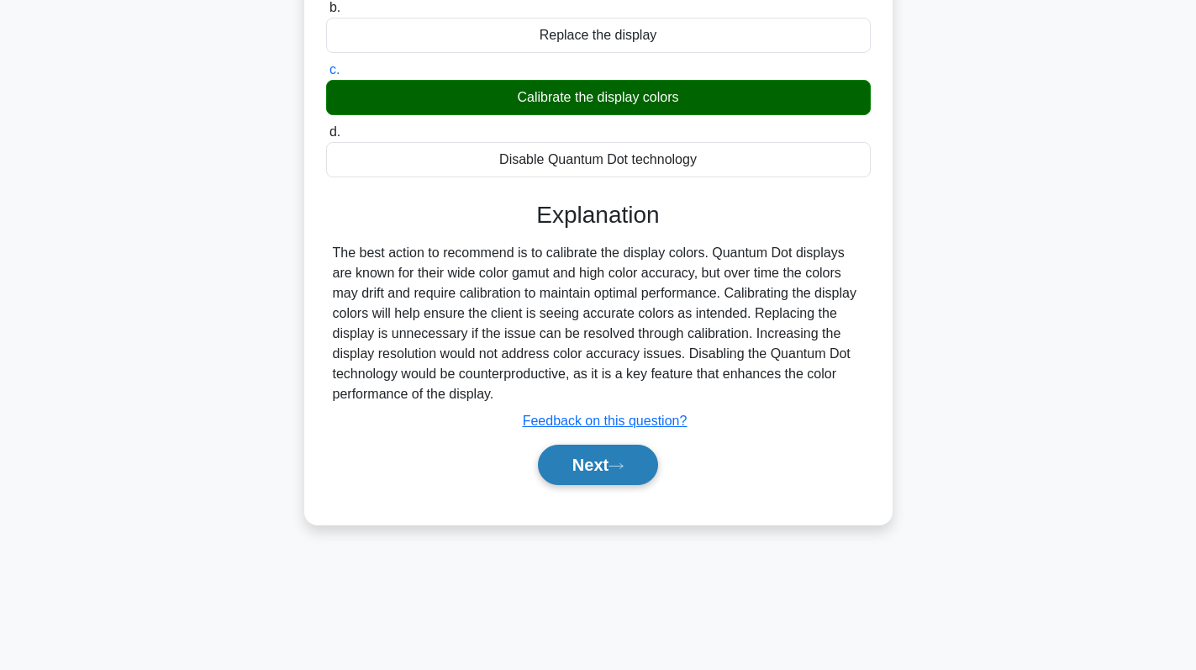
click at [620, 471] on icon at bounding box center [616, 466] width 15 height 9
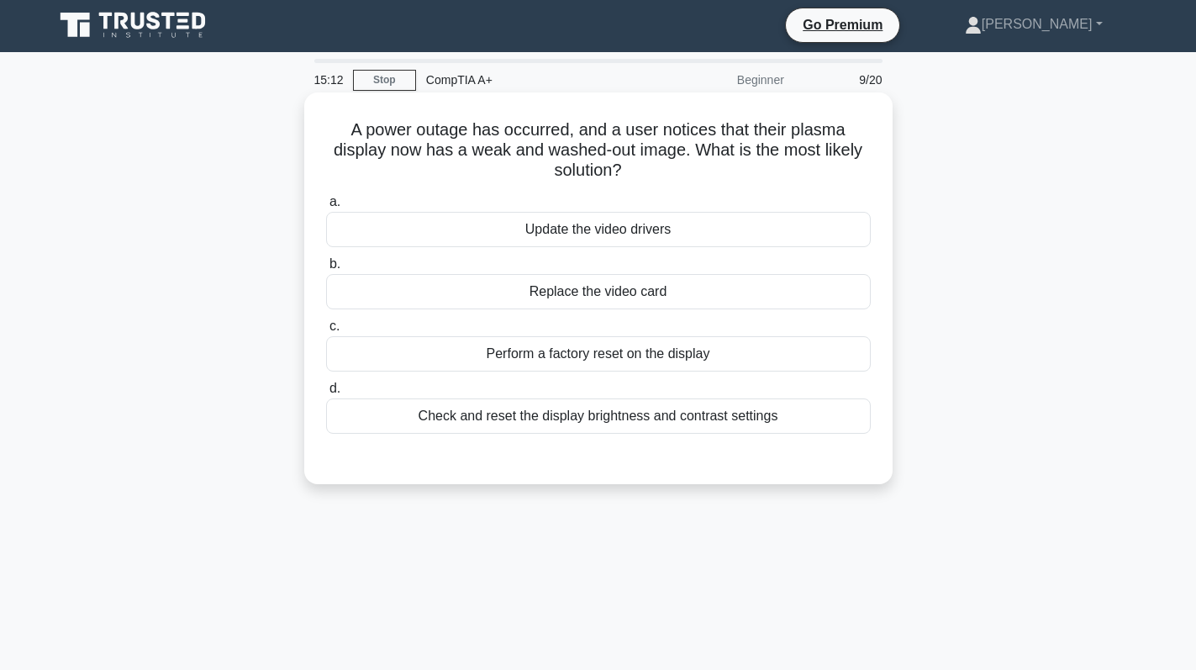
scroll to position [0, 0]
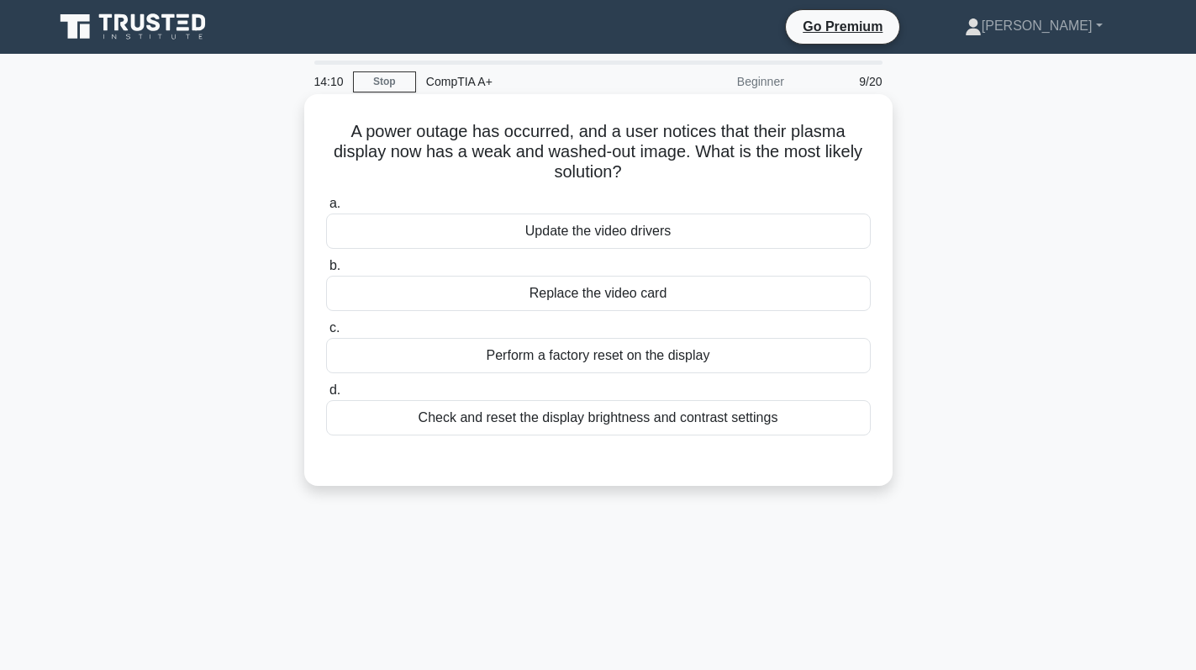
click at [610, 425] on div "Check and reset the display brightness and contrast settings" at bounding box center [598, 417] width 545 height 35
click at [326, 396] on input "d. Check and reset the display brightness and contrast settings" at bounding box center [326, 390] width 0 height 11
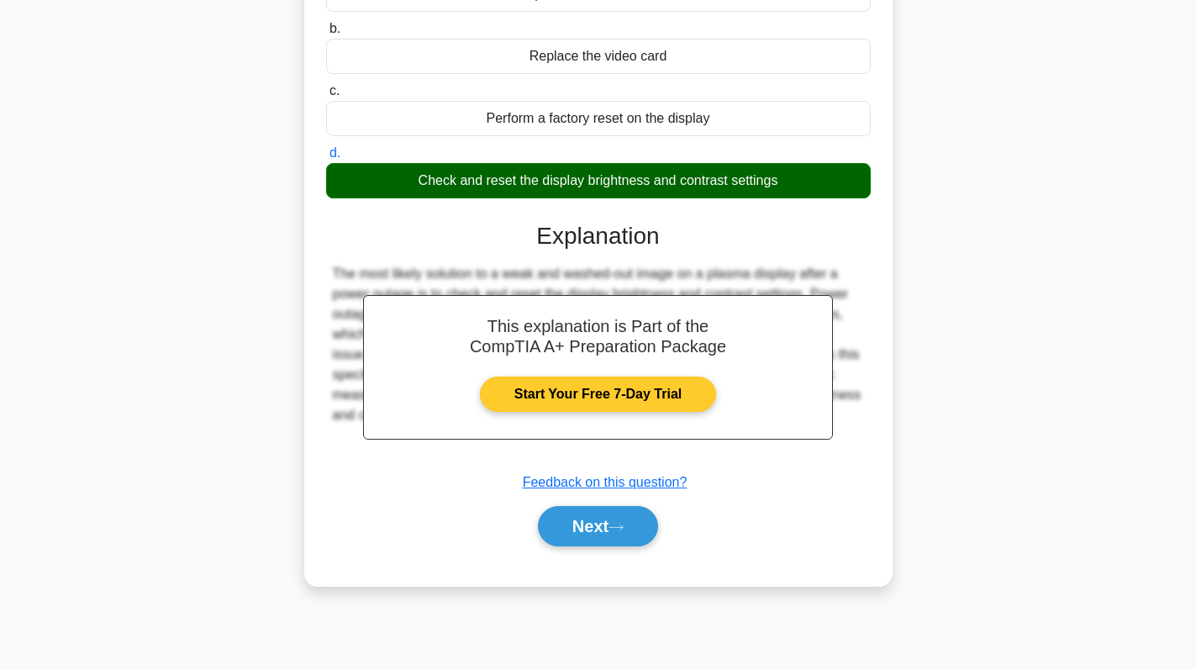
scroll to position [238, 0]
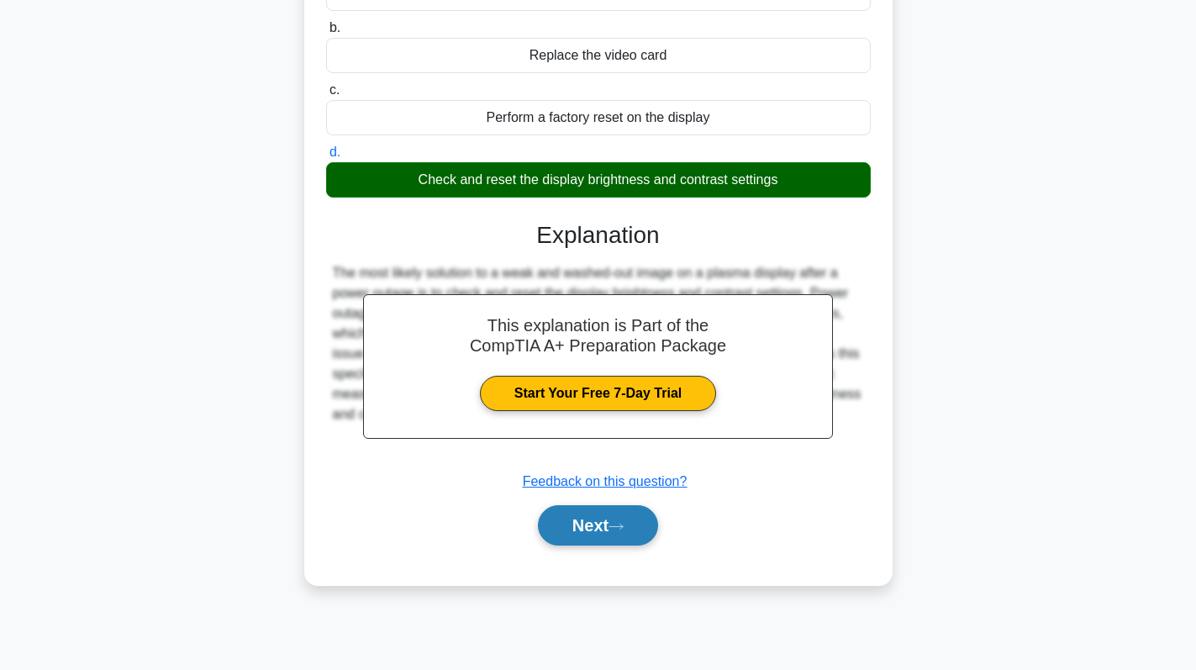
click at [586, 530] on button "Next" at bounding box center [598, 525] width 120 height 40
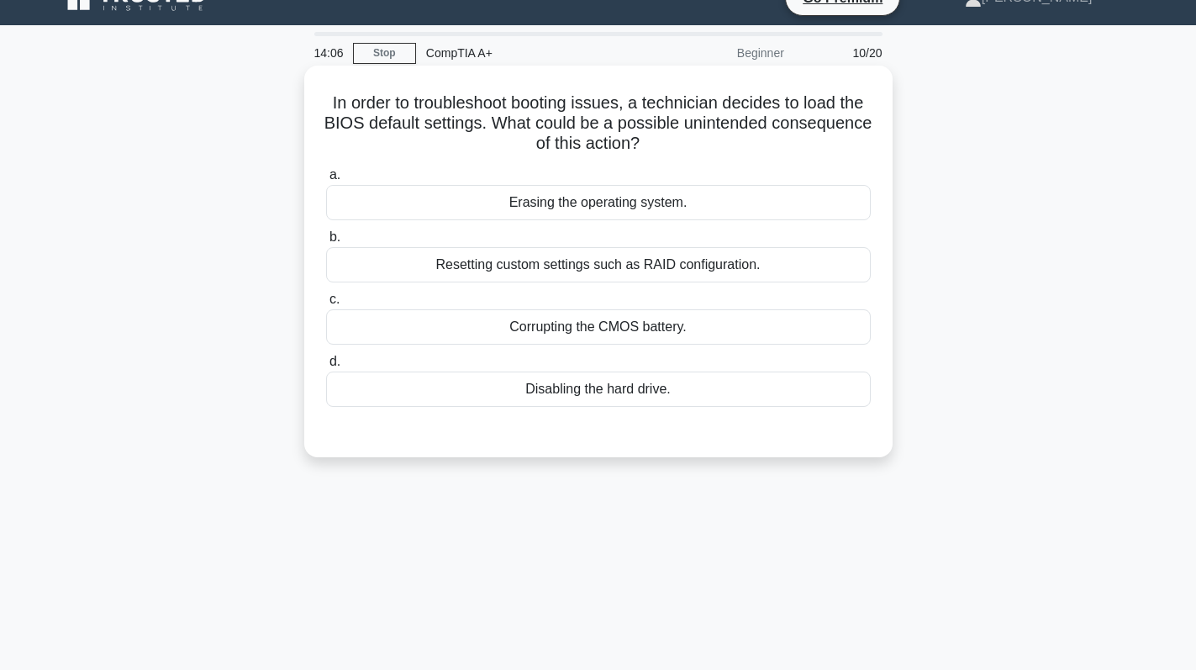
scroll to position [0, 0]
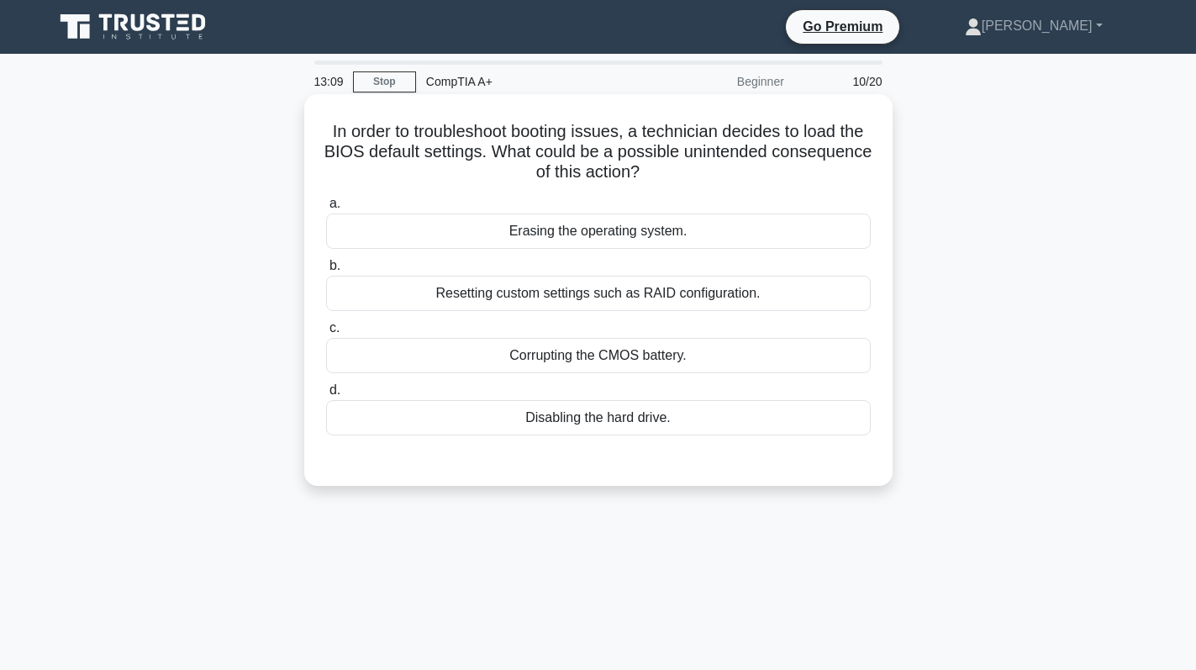
click at [713, 284] on div "Resetting custom settings such as RAID configuration." at bounding box center [598, 293] width 545 height 35
click at [326, 272] on input "b. Resetting custom settings such as RAID configuration." at bounding box center [326, 266] width 0 height 11
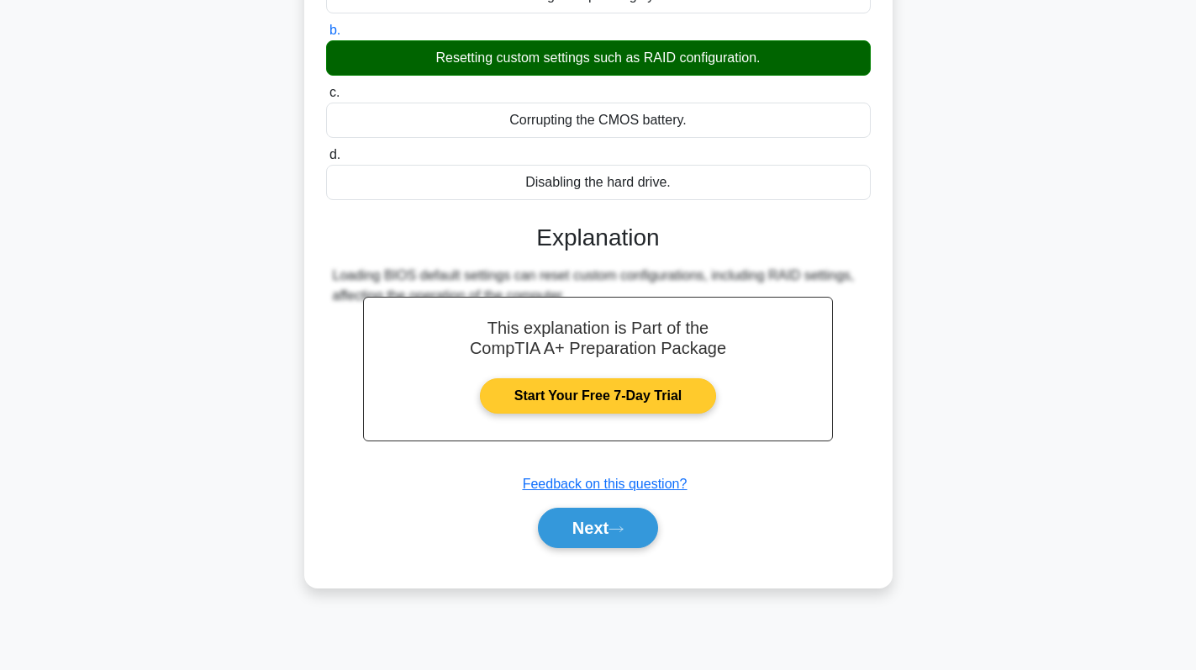
scroll to position [238, 0]
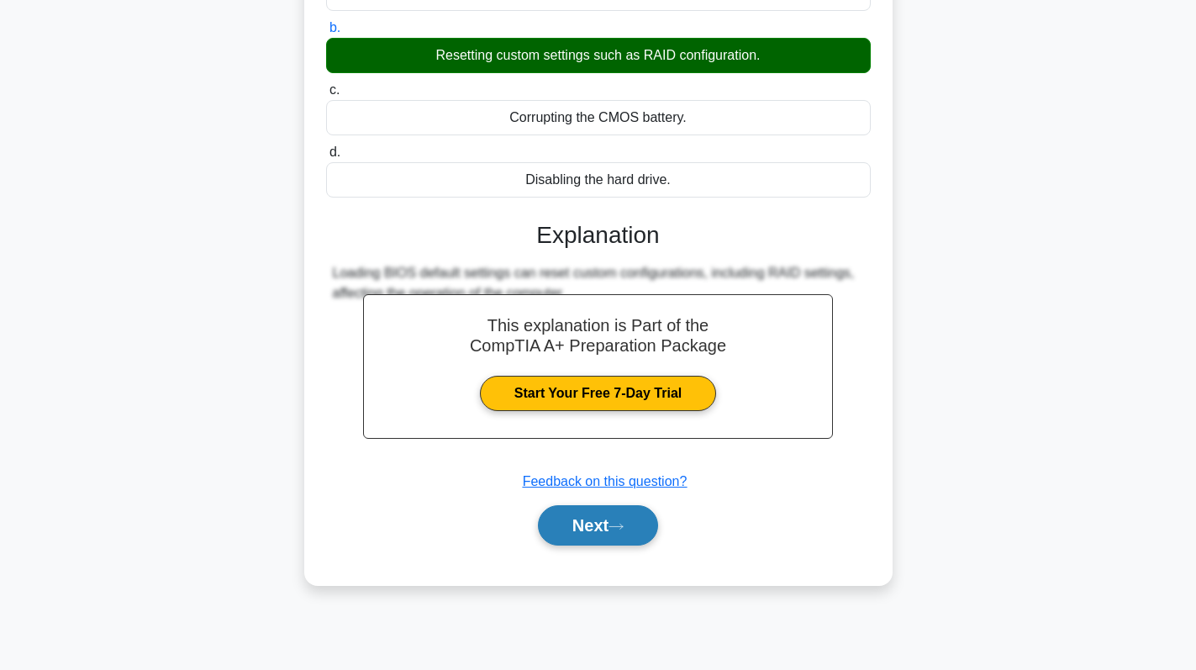
click at [608, 509] on button "Next" at bounding box center [598, 525] width 120 height 40
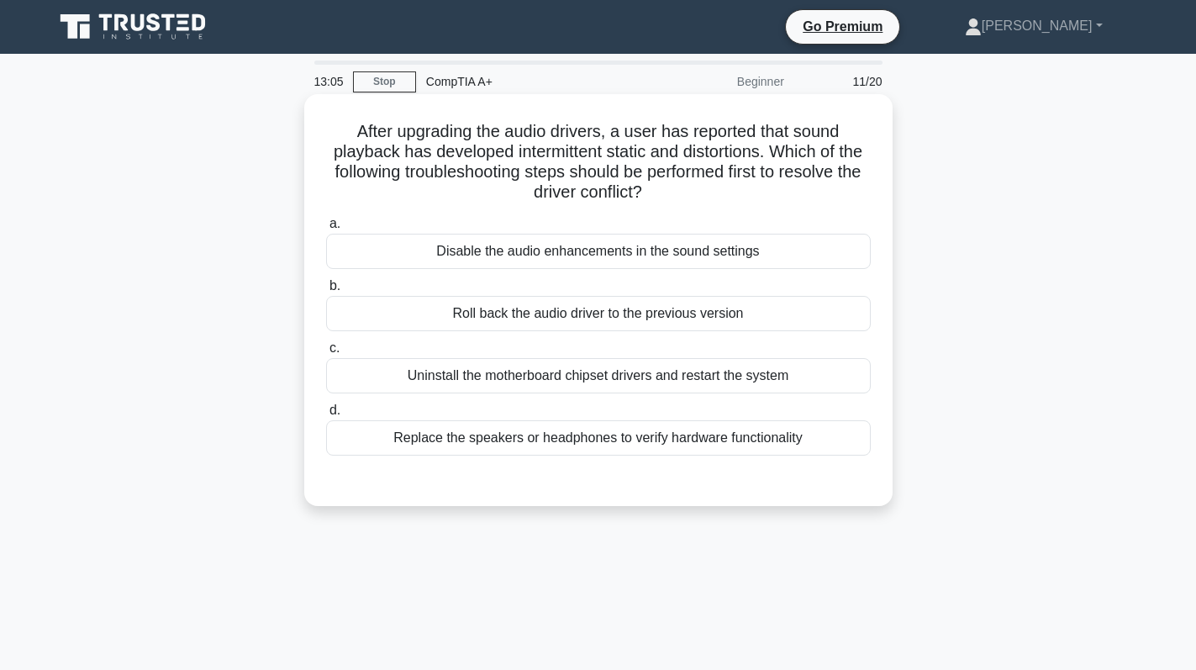
scroll to position [0, 0]
click at [715, 313] on div "Roll back the audio driver to the previous version" at bounding box center [598, 313] width 545 height 35
click at [326, 292] on input "b. Roll back the audio driver to the previous version" at bounding box center [326, 286] width 0 height 11
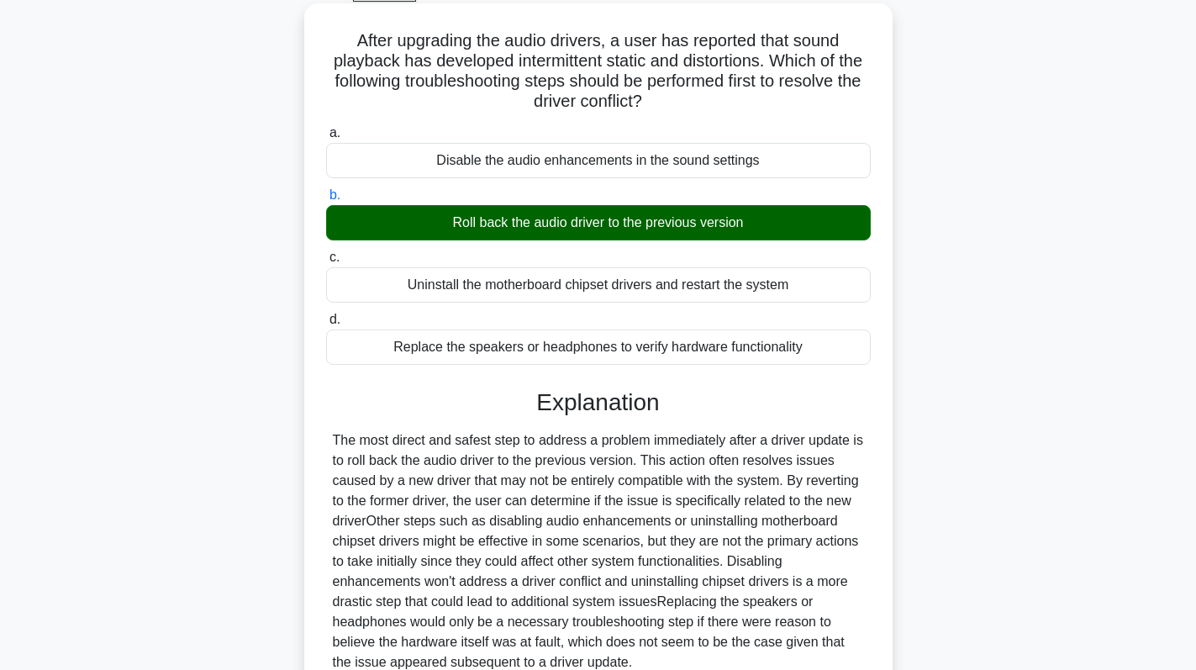
scroll to position [246, 0]
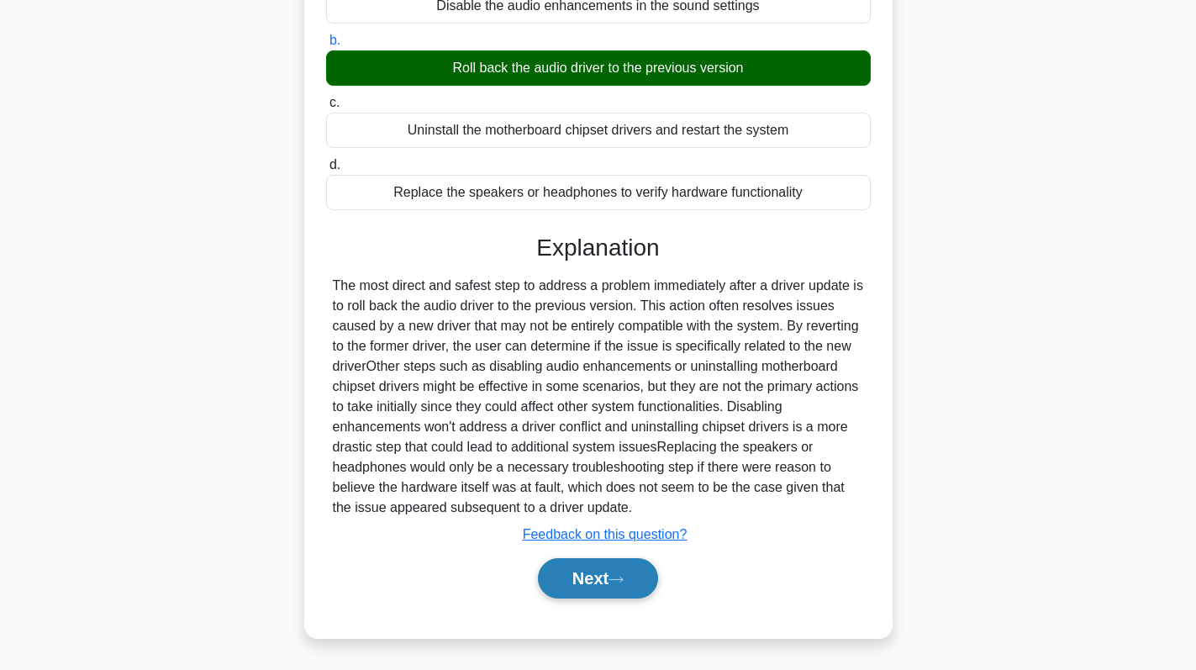
click at [604, 580] on button "Next" at bounding box center [598, 578] width 120 height 40
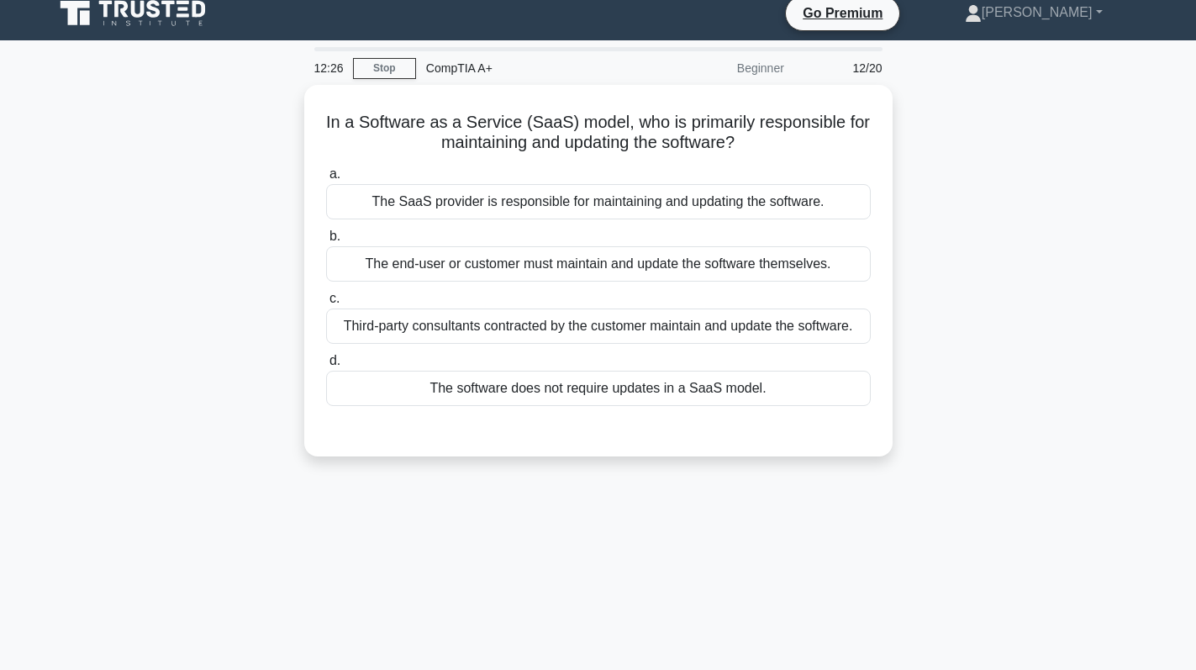
scroll to position [0, 0]
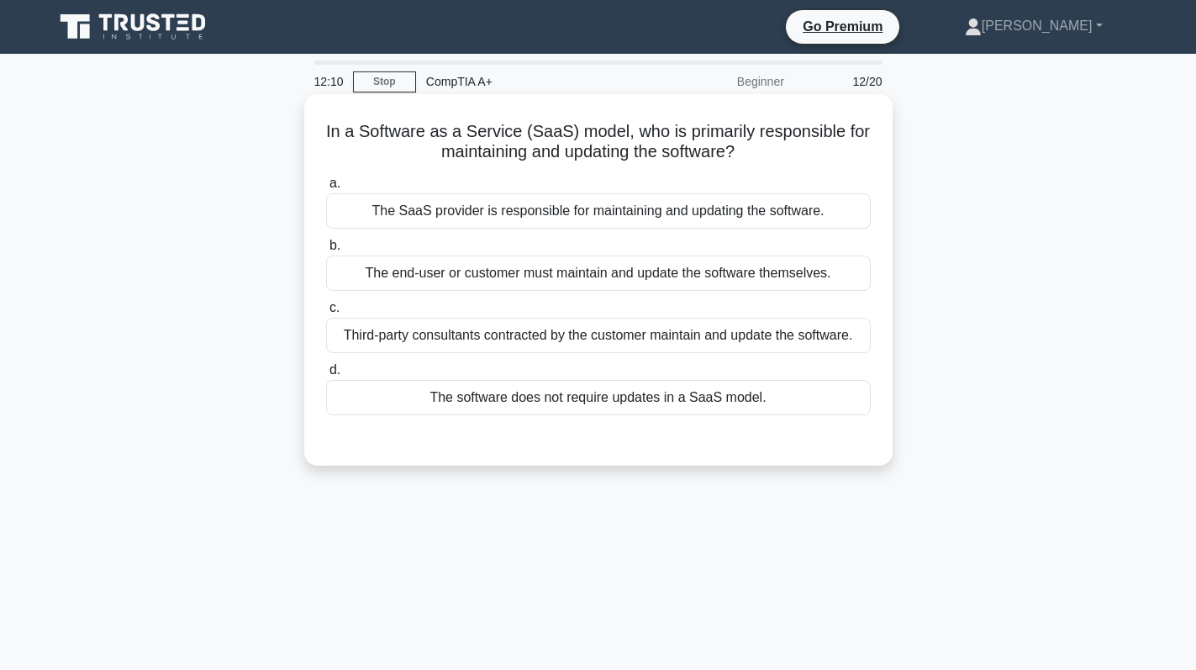
click at [623, 387] on div "The software does not require updates in a SaaS model." at bounding box center [598, 397] width 545 height 35
click at [326, 376] on input "d. The software does not require updates in a SaaS model." at bounding box center [326, 370] width 0 height 11
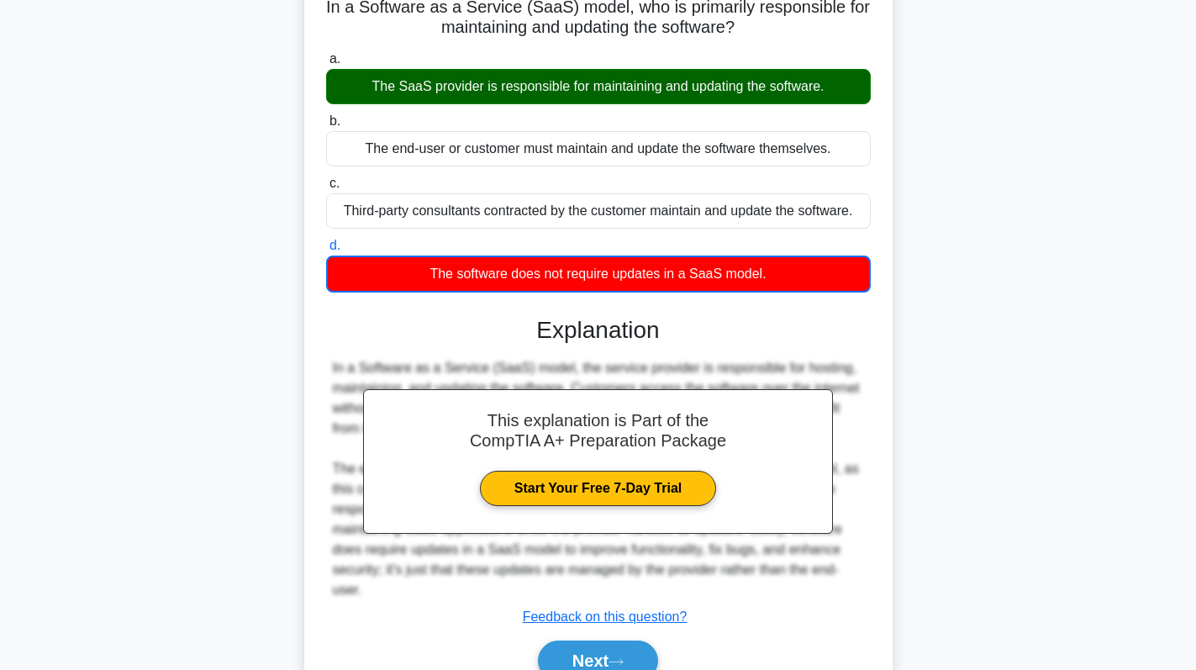
scroll to position [238, 0]
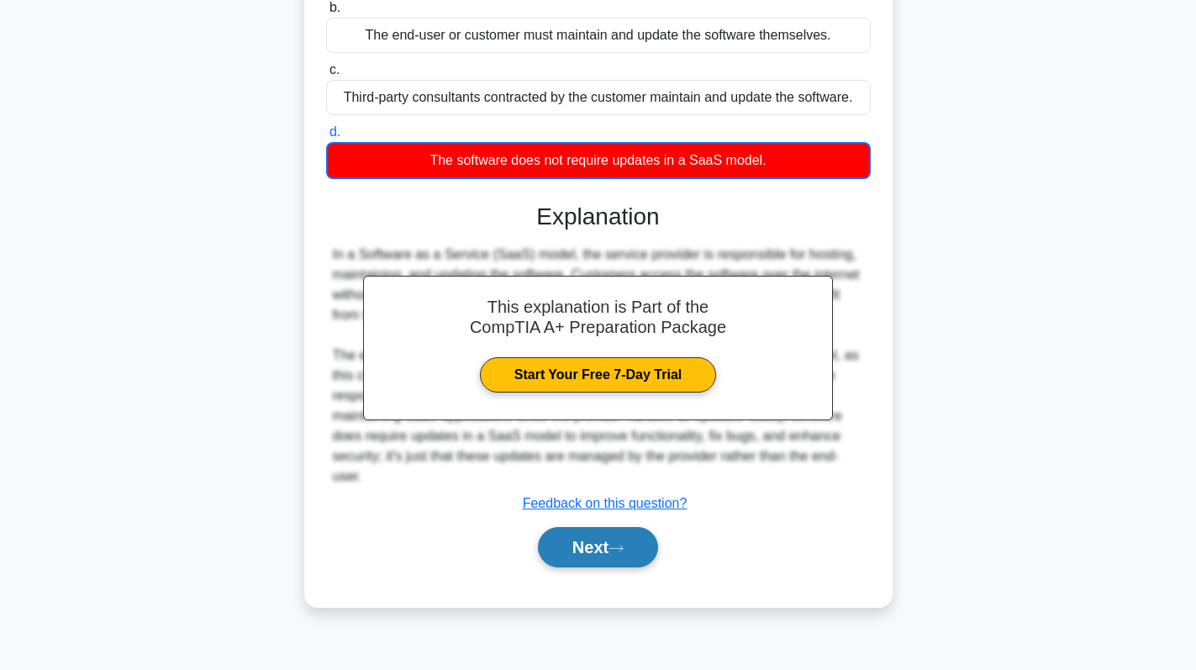
click at [606, 552] on button "Next" at bounding box center [598, 547] width 120 height 40
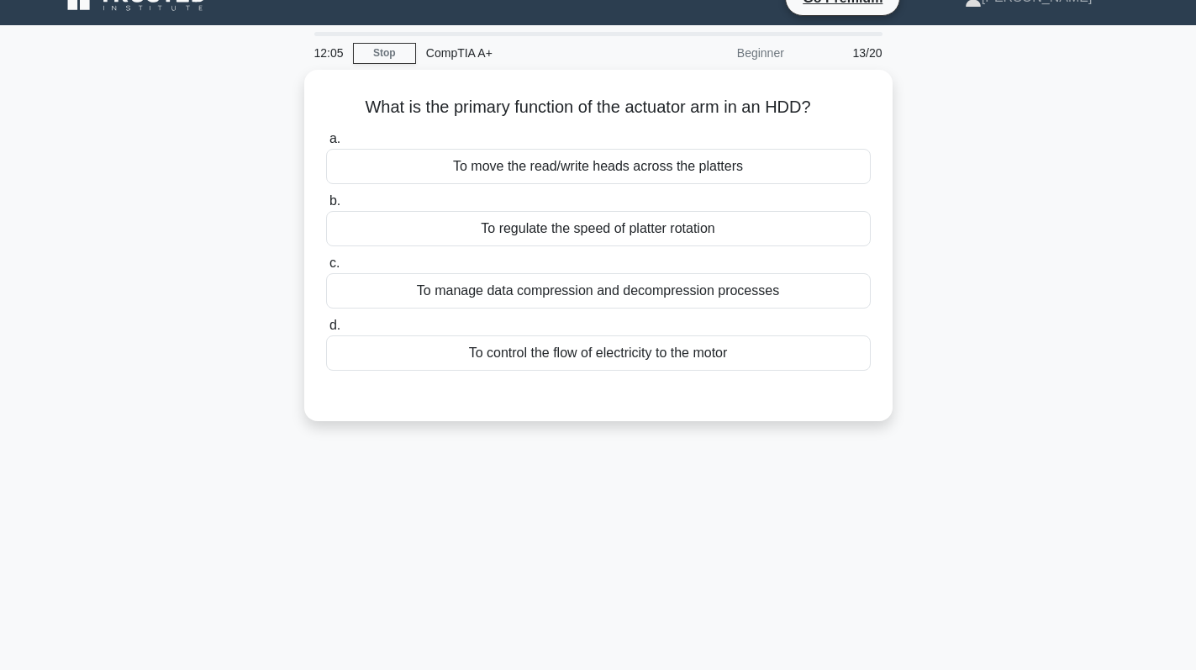
scroll to position [0, 0]
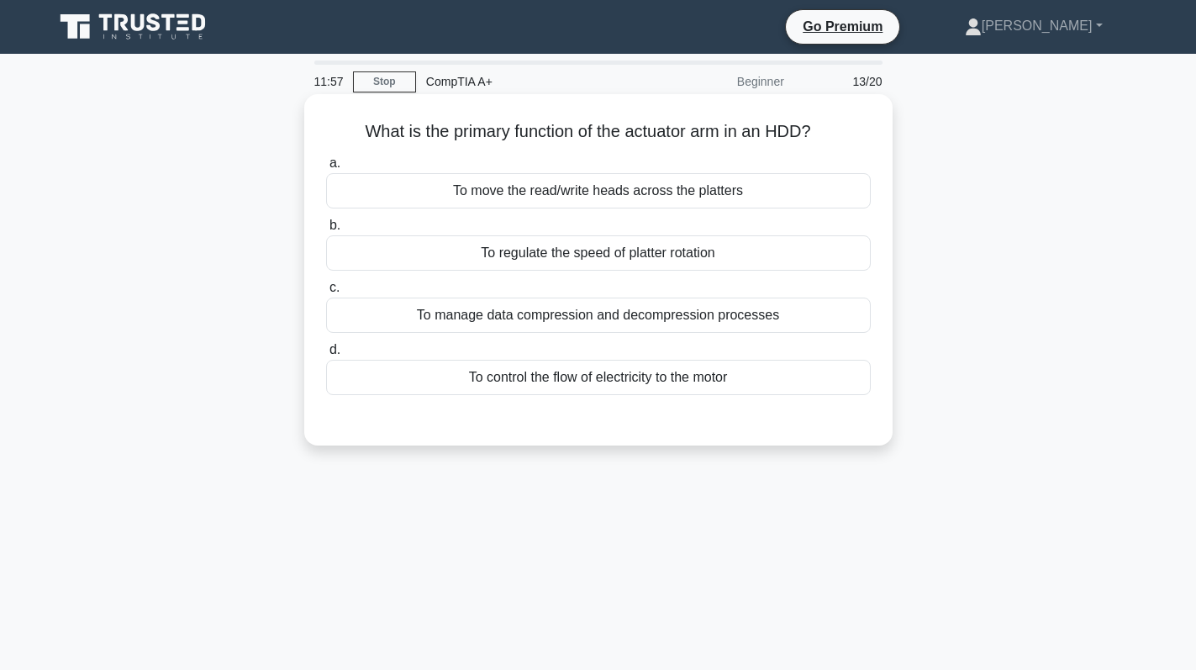
click at [679, 192] on div "To move the read/write heads across the platters" at bounding box center [598, 190] width 545 height 35
click at [326, 169] on input "a. To move the read/write heads across the platters" at bounding box center [326, 163] width 0 height 11
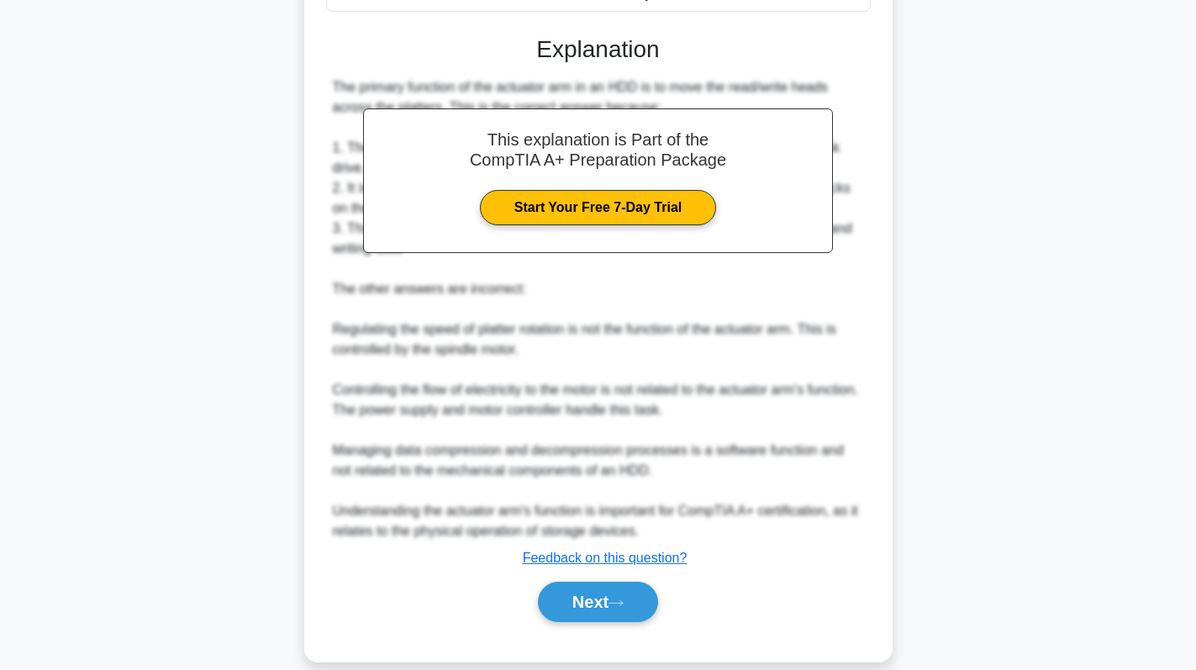
scroll to position [408, 0]
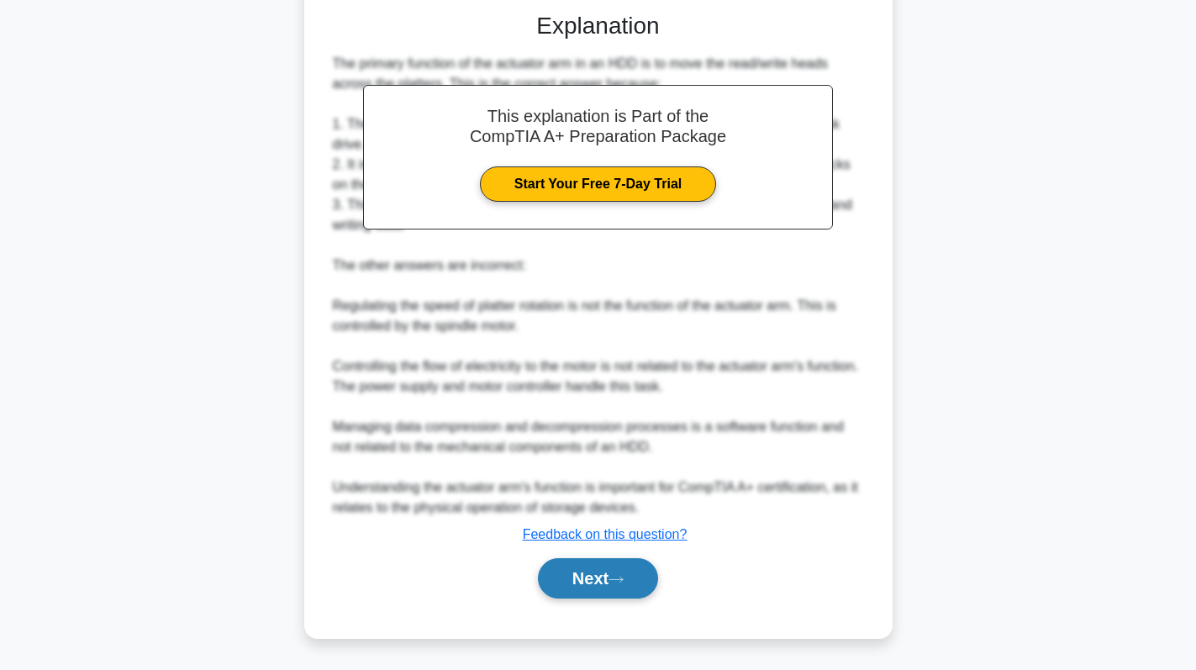
click at [574, 578] on button "Next" at bounding box center [598, 578] width 120 height 40
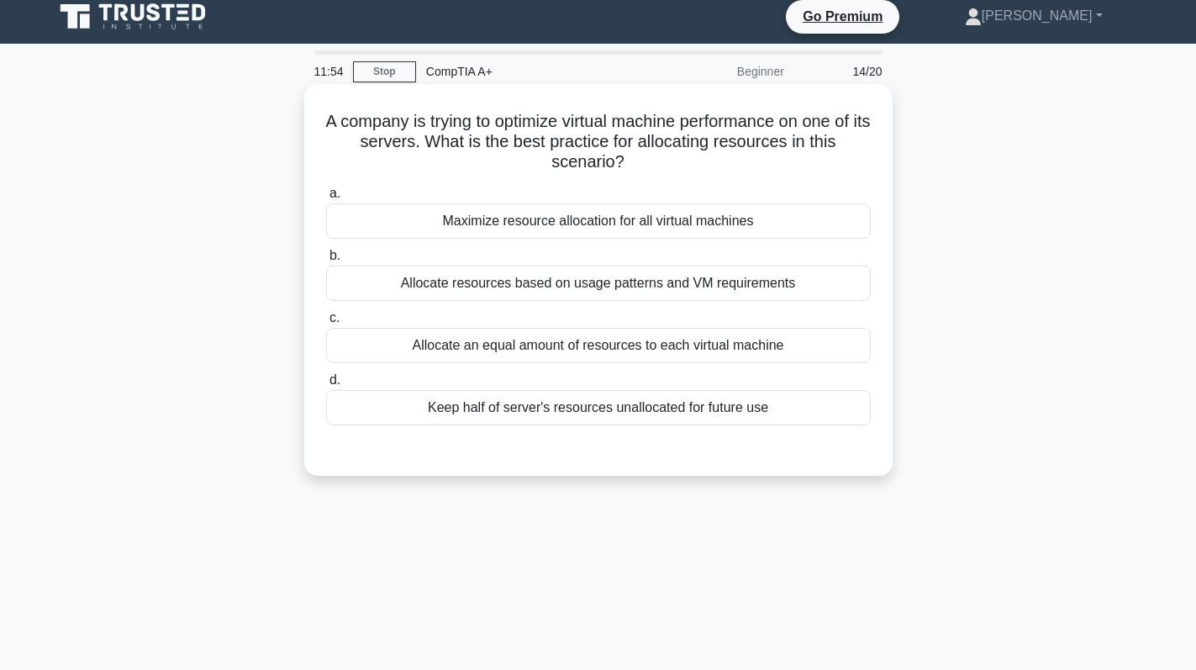
scroll to position [0, 0]
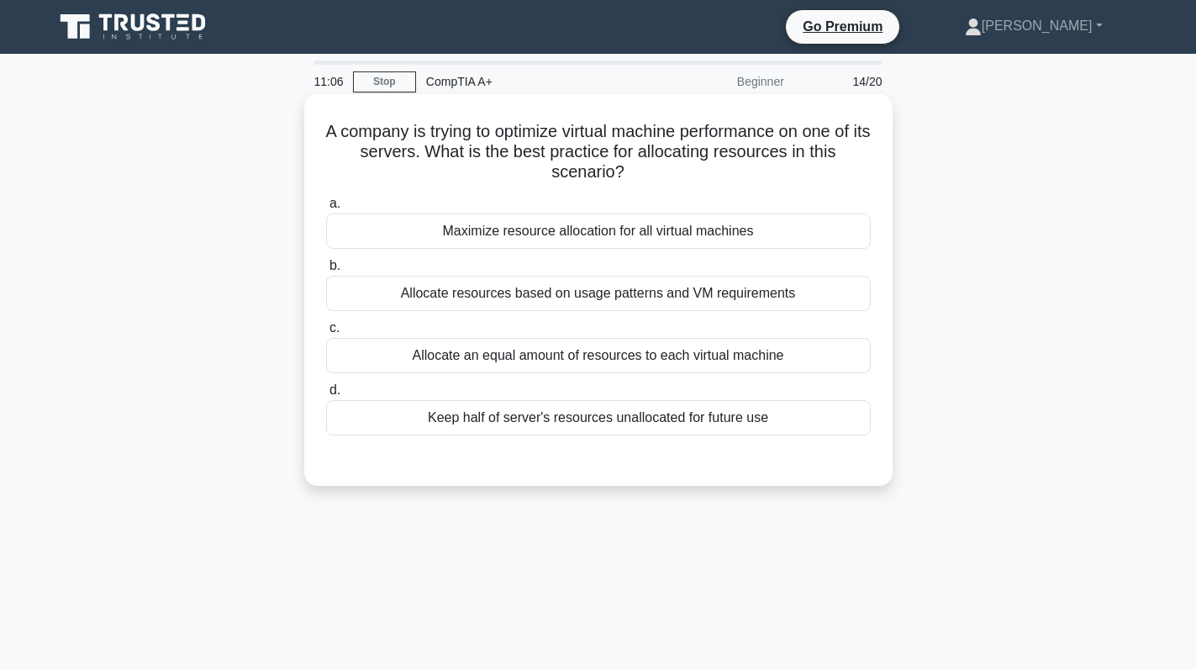
click at [789, 299] on div "Allocate resources based on usage patterns and VM requirements" at bounding box center [598, 293] width 545 height 35
click at [326, 272] on input "b. Allocate resources based on usage patterns and VM requirements" at bounding box center [326, 266] width 0 height 11
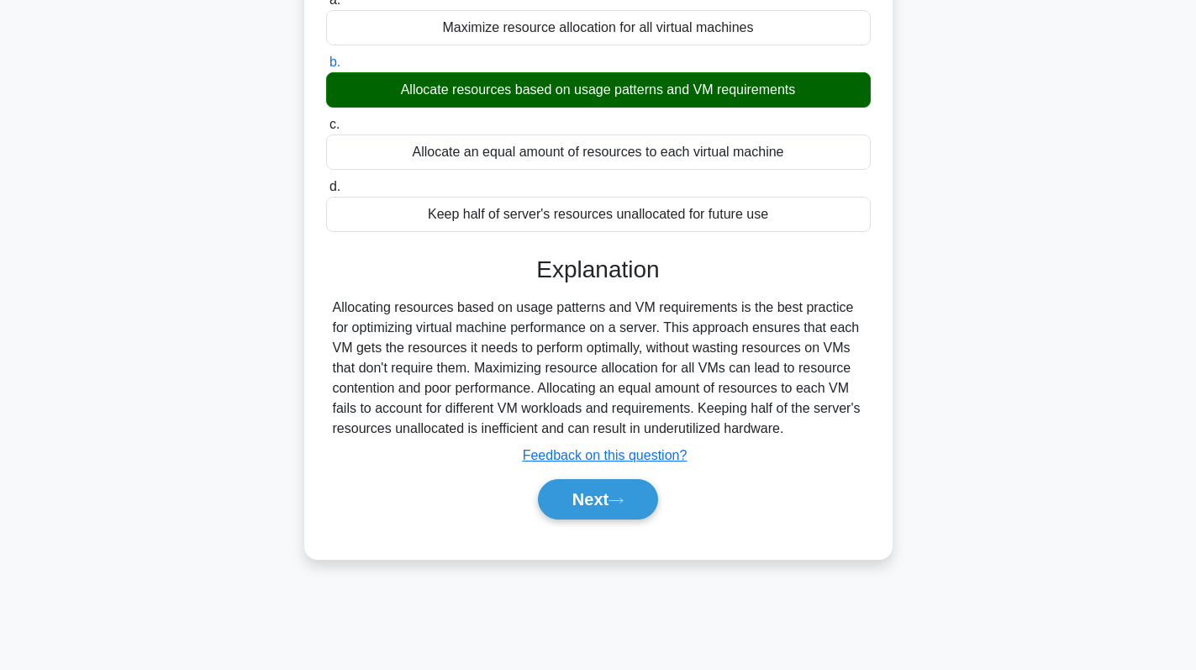
scroll to position [238, 0]
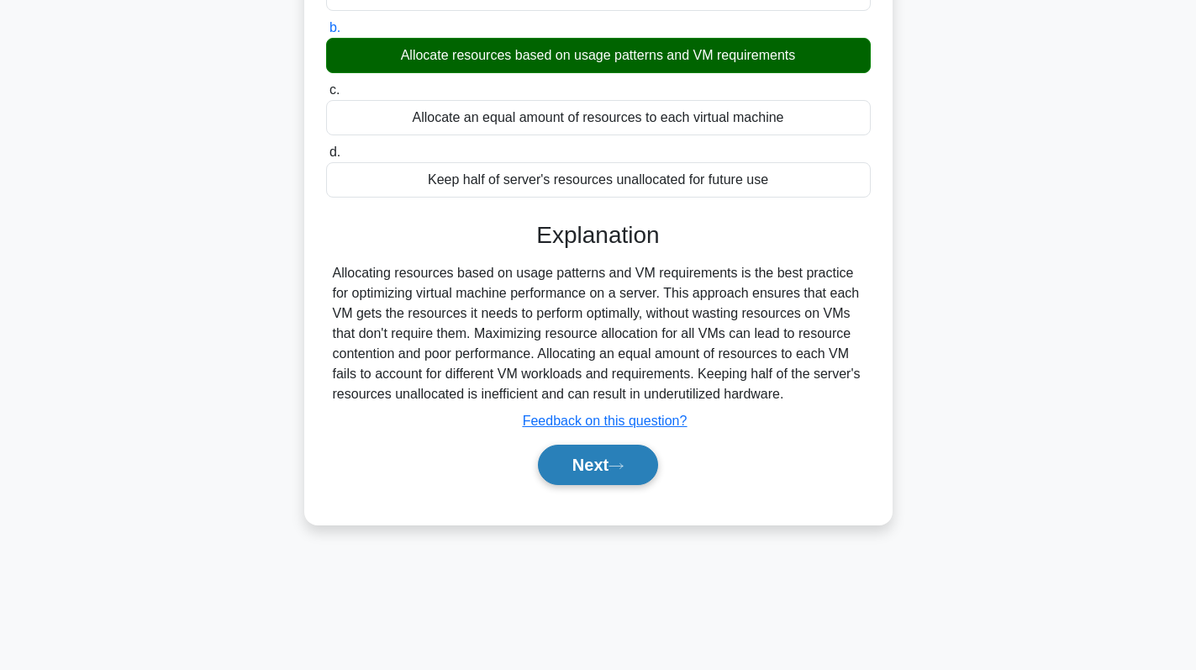
click at [610, 479] on button "Next" at bounding box center [598, 465] width 120 height 40
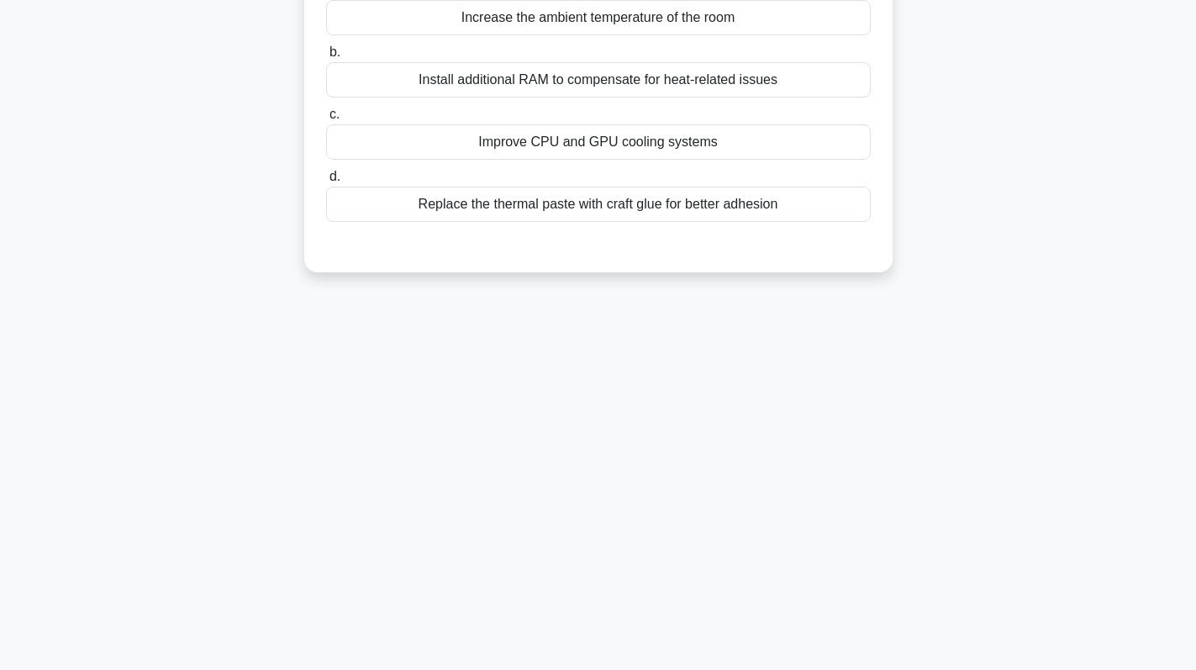
scroll to position [0, 0]
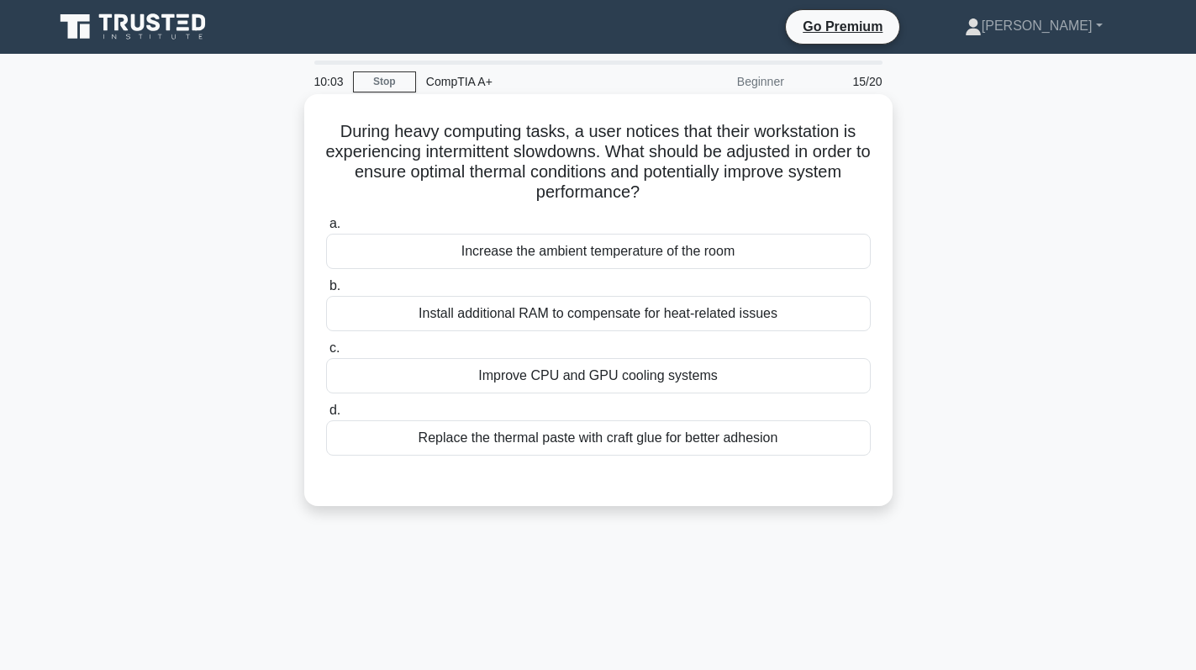
click at [657, 367] on div "Improve CPU and GPU cooling systems" at bounding box center [598, 375] width 545 height 35
click at [326, 354] on input "c. Improve CPU and GPU cooling systems" at bounding box center [326, 348] width 0 height 11
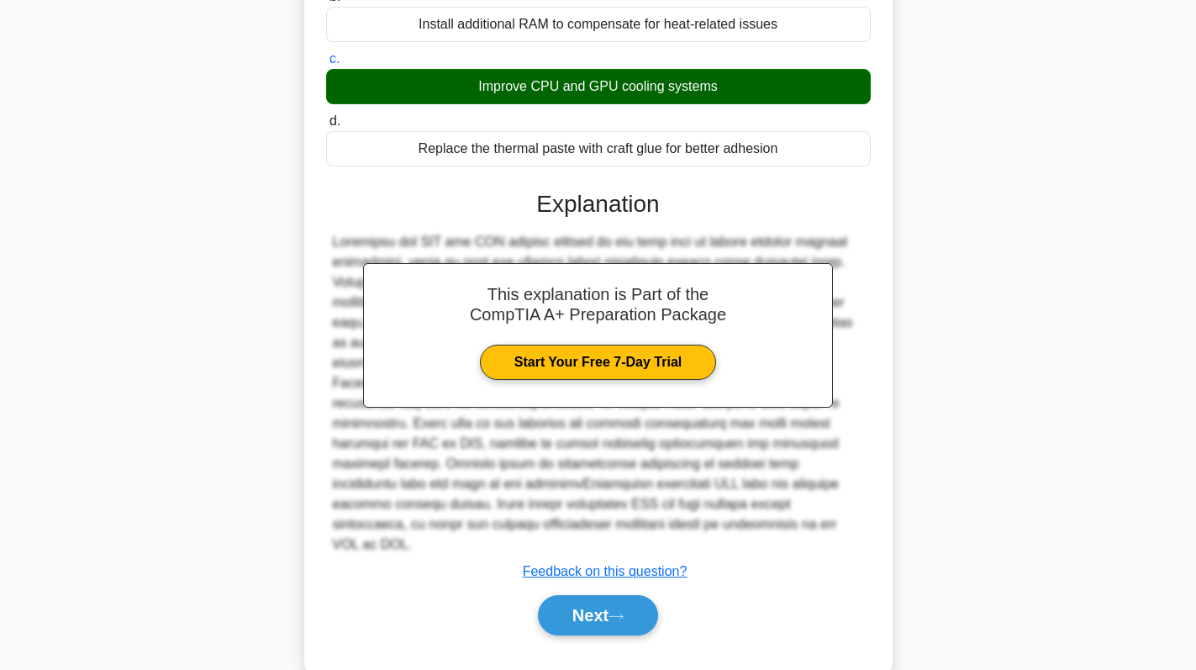
scroll to position [307, 0]
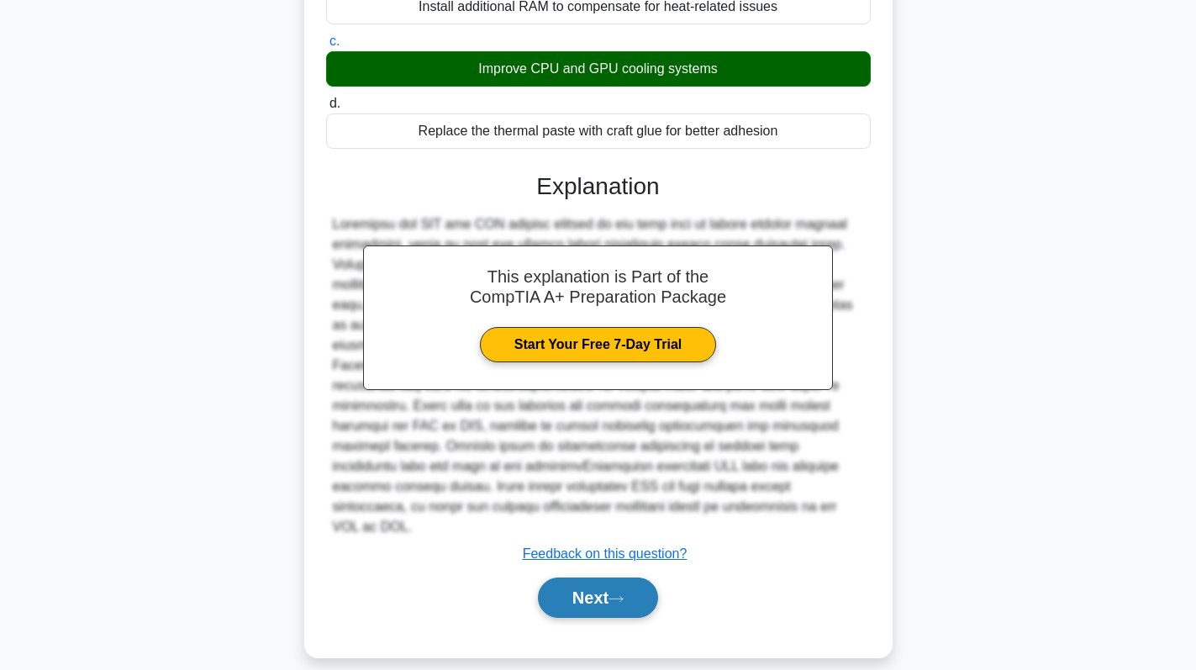
click at [599, 586] on button "Next" at bounding box center [598, 598] width 120 height 40
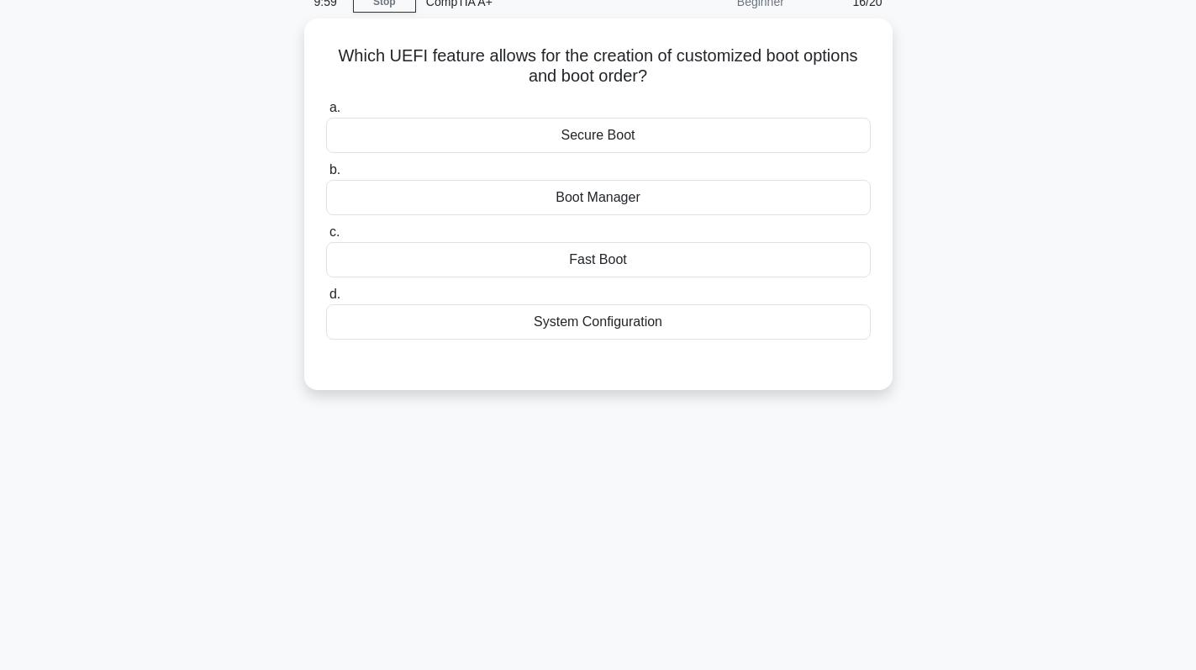
scroll to position [0, 0]
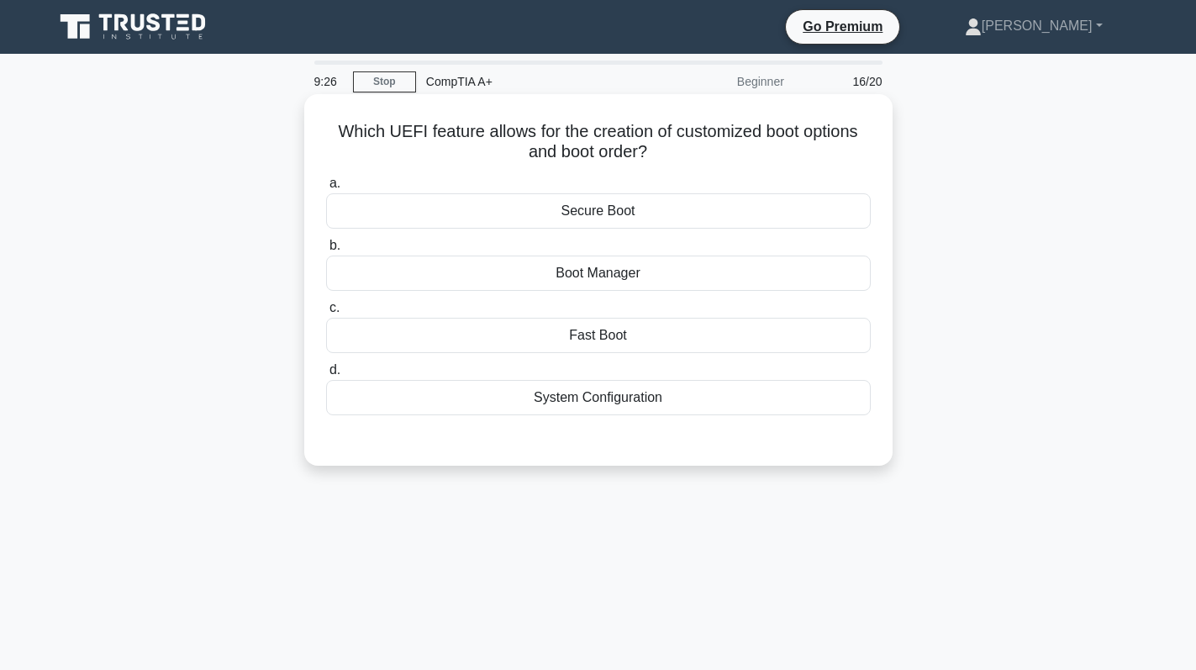
click at [716, 208] on div "Secure Boot" at bounding box center [598, 210] width 545 height 35
click at [326, 189] on input "a. Secure Boot" at bounding box center [326, 183] width 0 height 11
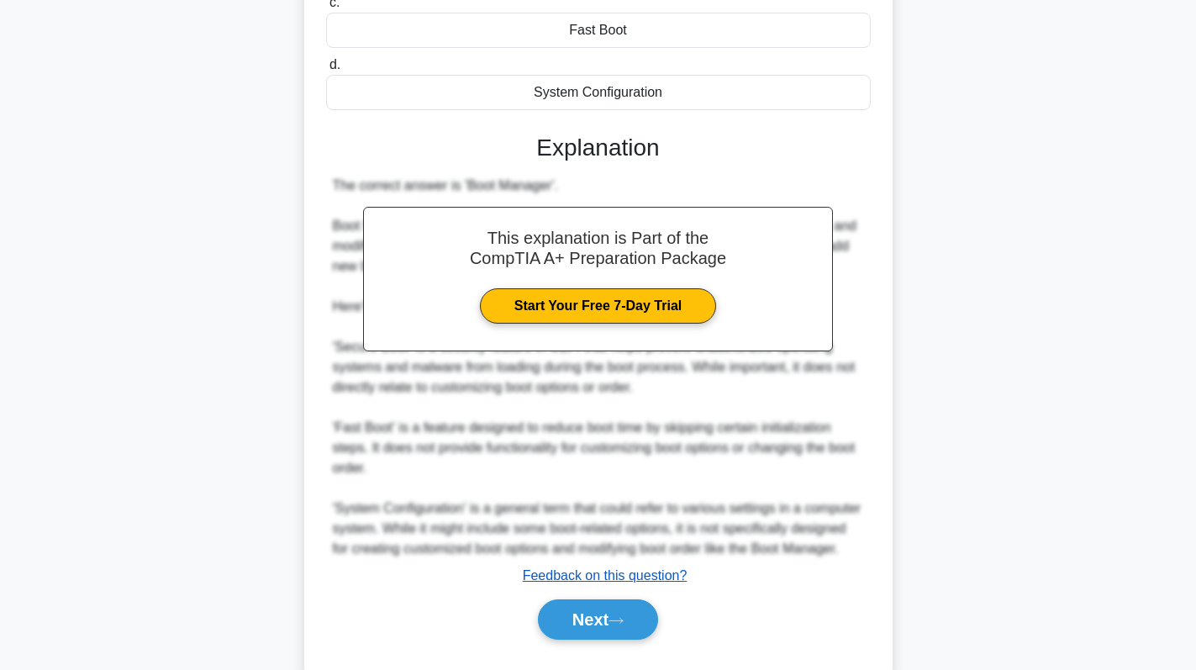
scroll to position [349, 0]
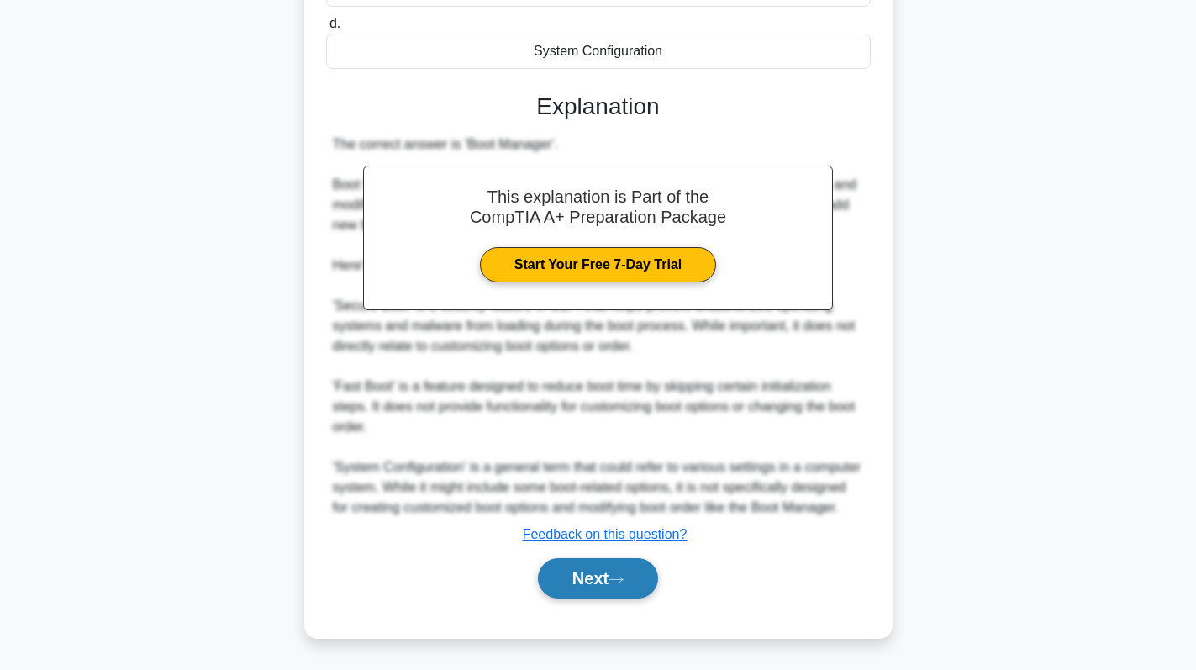
click at [598, 584] on button "Next" at bounding box center [598, 578] width 120 height 40
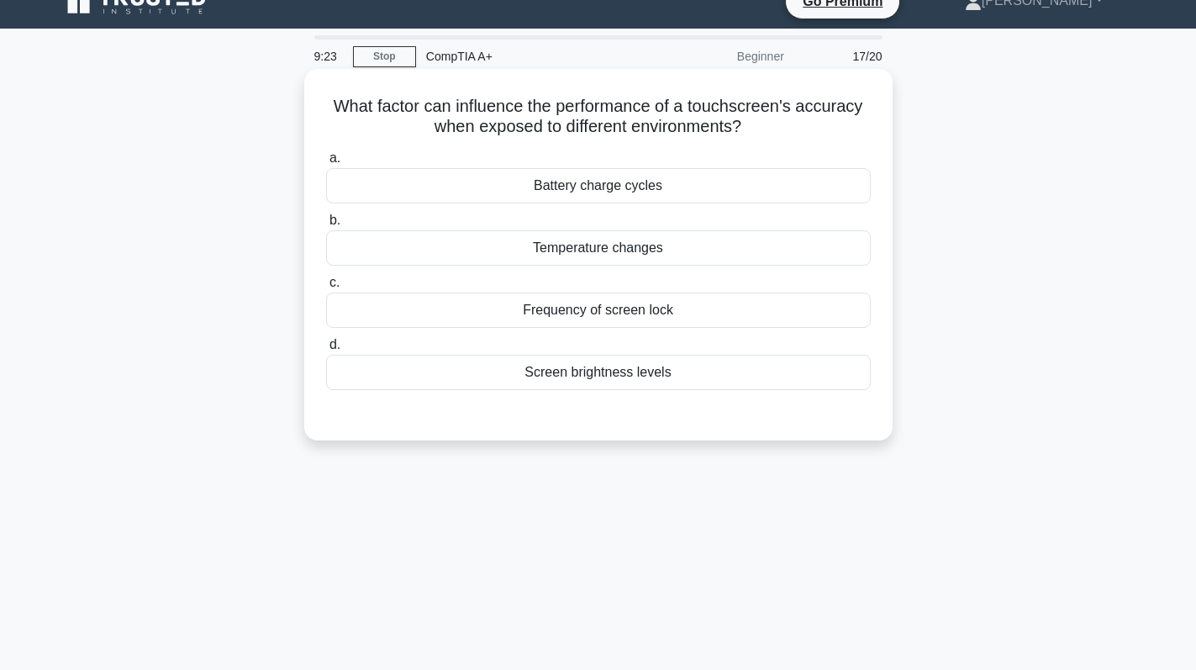
scroll to position [0, 0]
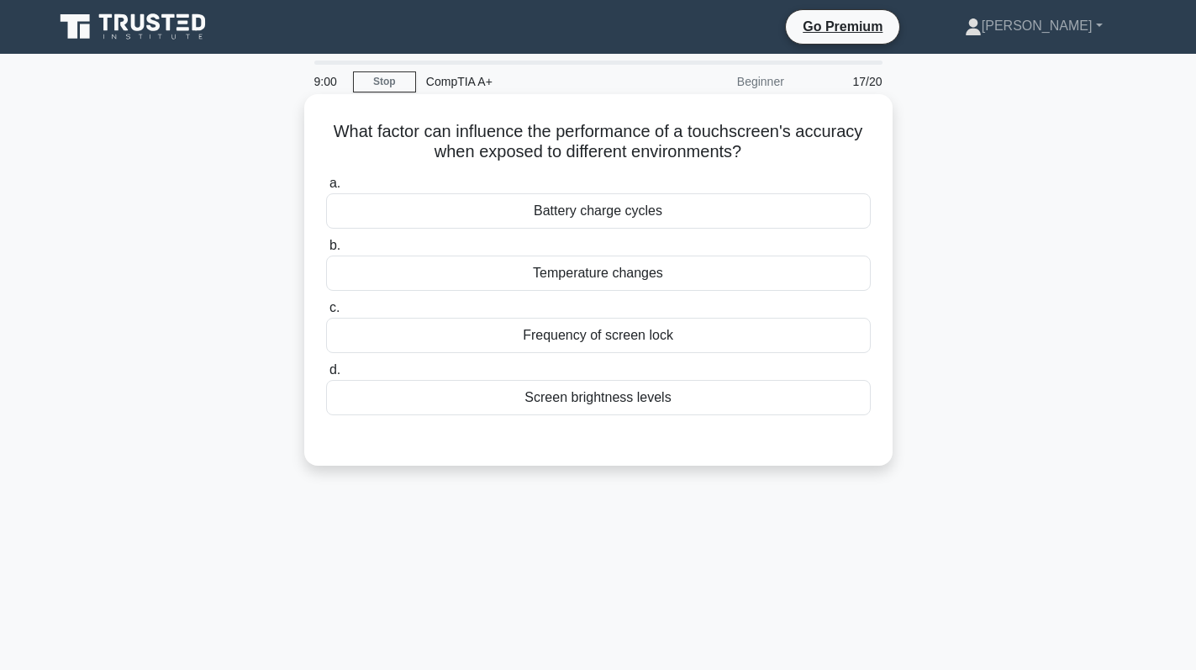
click at [734, 277] on div "Temperature changes" at bounding box center [598, 273] width 545 height 35
click at [326, 251] on input "b. Temperature changes" at bounding box center [326, 245] width 0 height 11
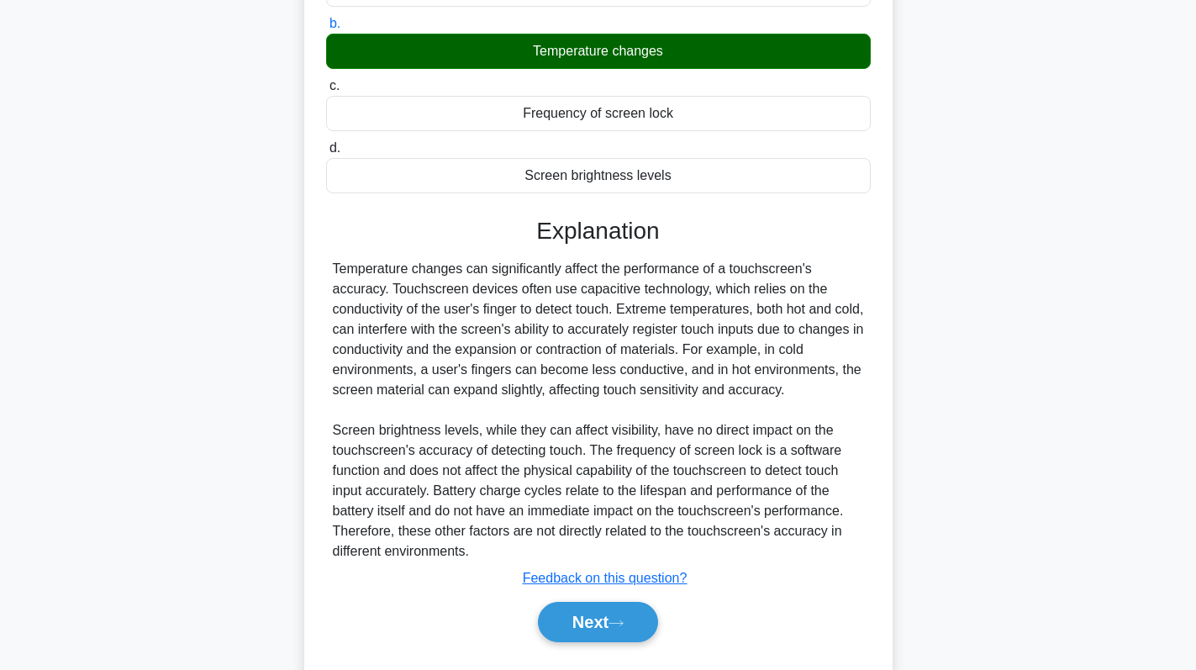
scroll to position [267, 0]
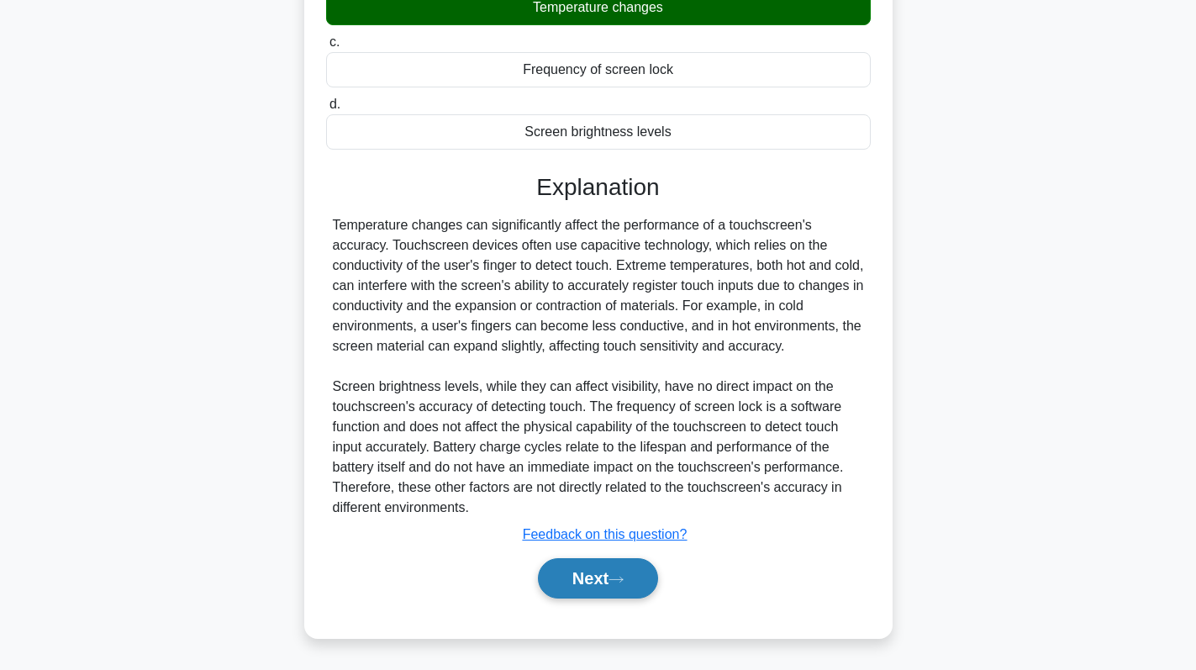
click at [615, 567] on button "Next" at bounding box center [598, 578] width 120 height 40
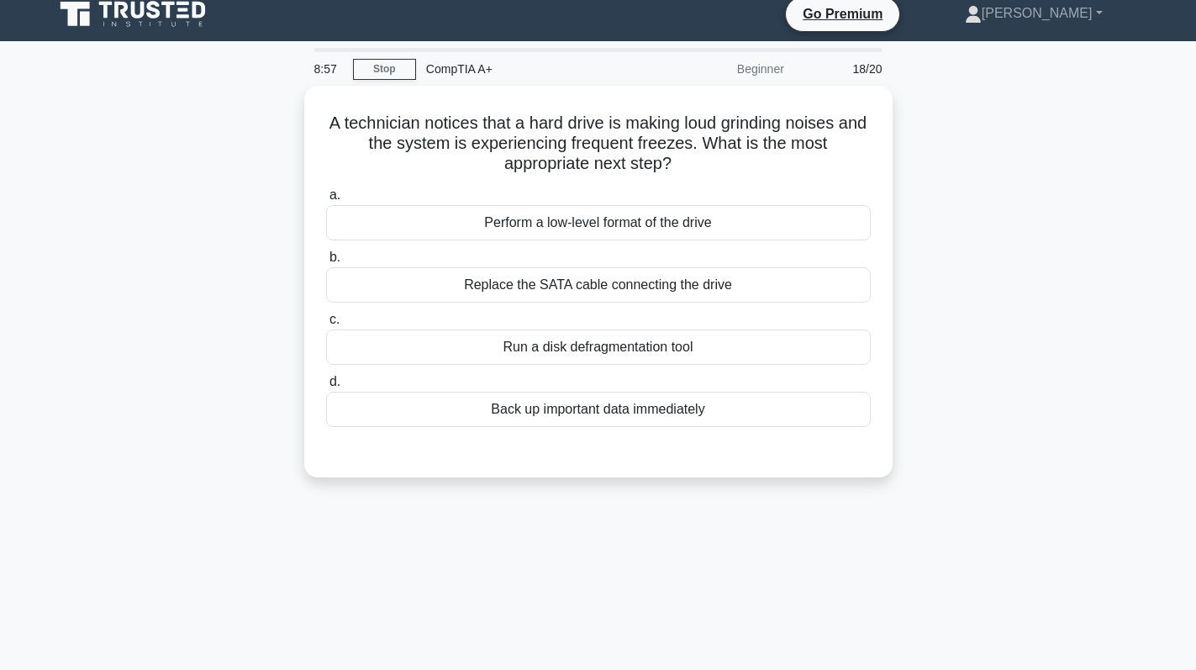
scroll to position [0, 0]
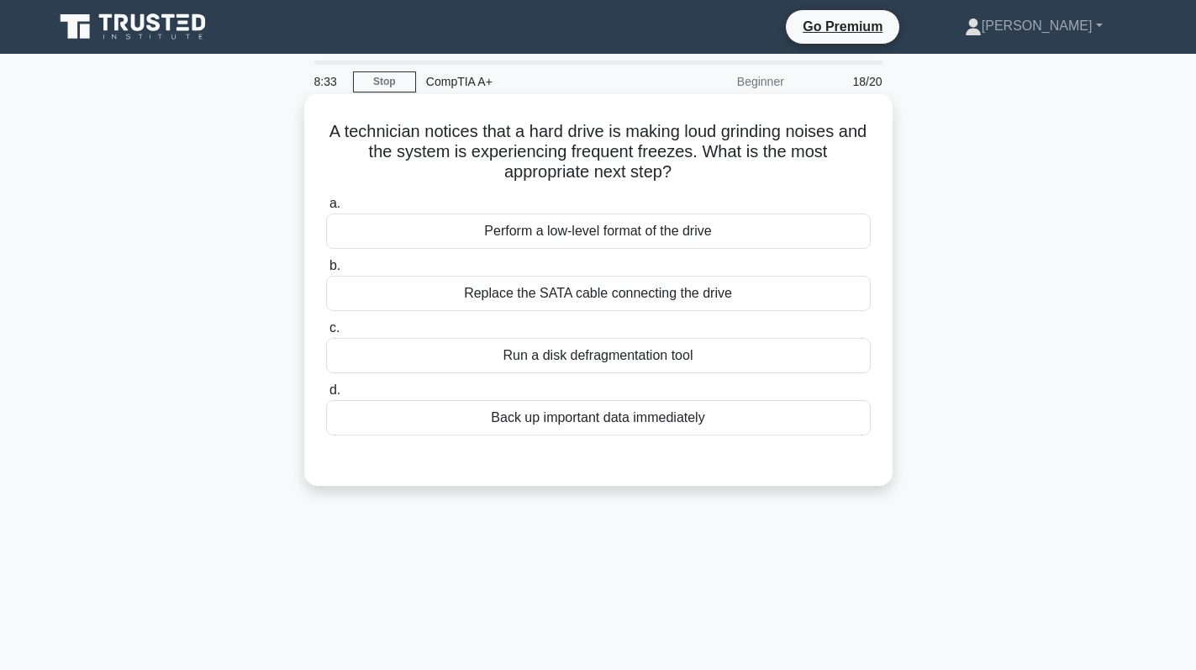
click at [695, 424] on div "Back up important data immediately" at bounding box center [598, 417] width 545 height 35
click at [326, 396] on input "d. Back up important data immediately" at bounding box center [326, 390] width 0 height 11
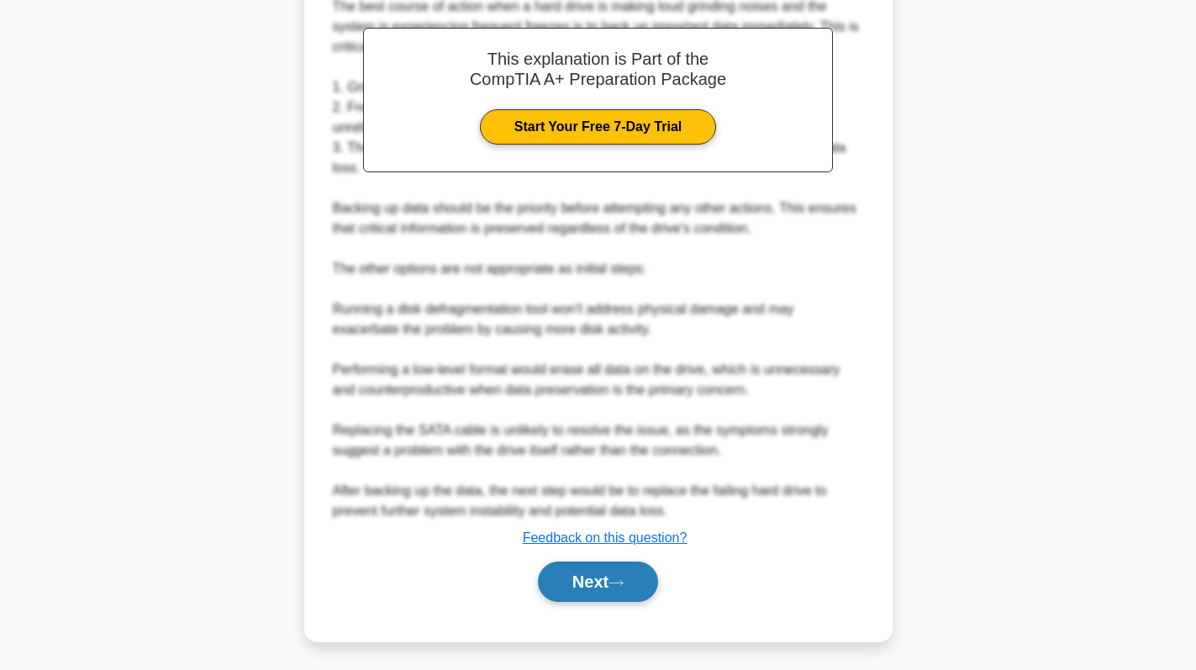
click at [582, 585] on button "Next" at bounding box center [598, 582] width 120 height 40
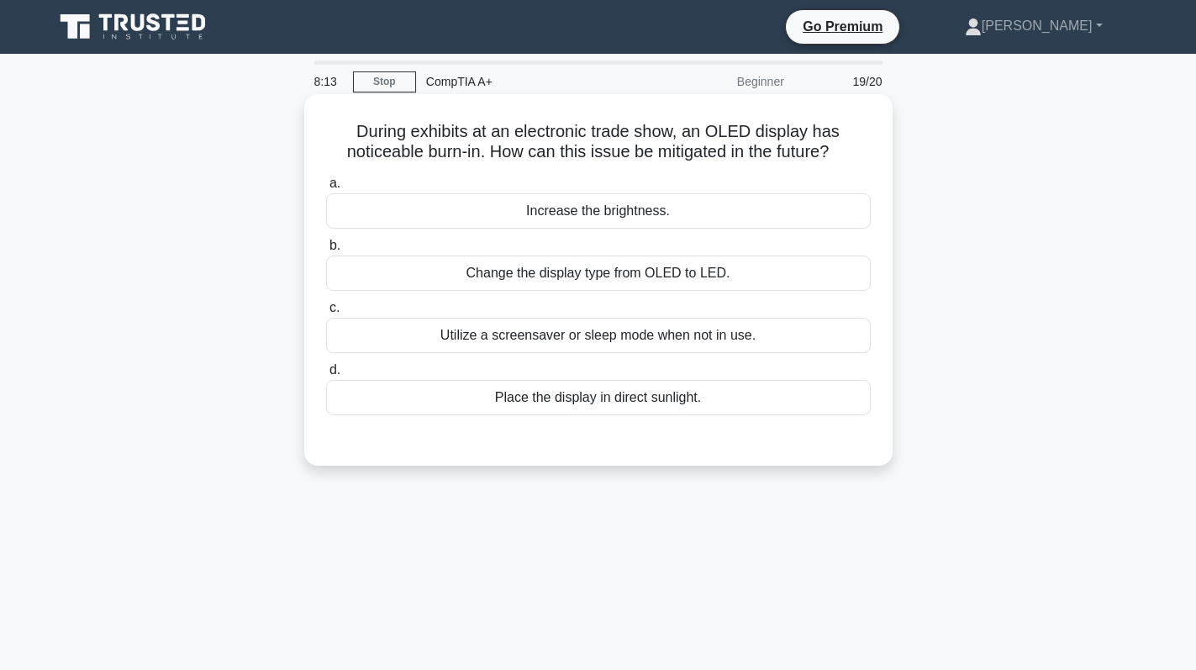
click at [704, 353] on div "Utilize a screensaver or sleep mode when not in use." at bounding box center [598, 335] width 545 height 35
click at [326, 314] on input "c. Utilize a screensaver or sleep mode when not in use." at bounding box center [326, 308] width 0 height 11
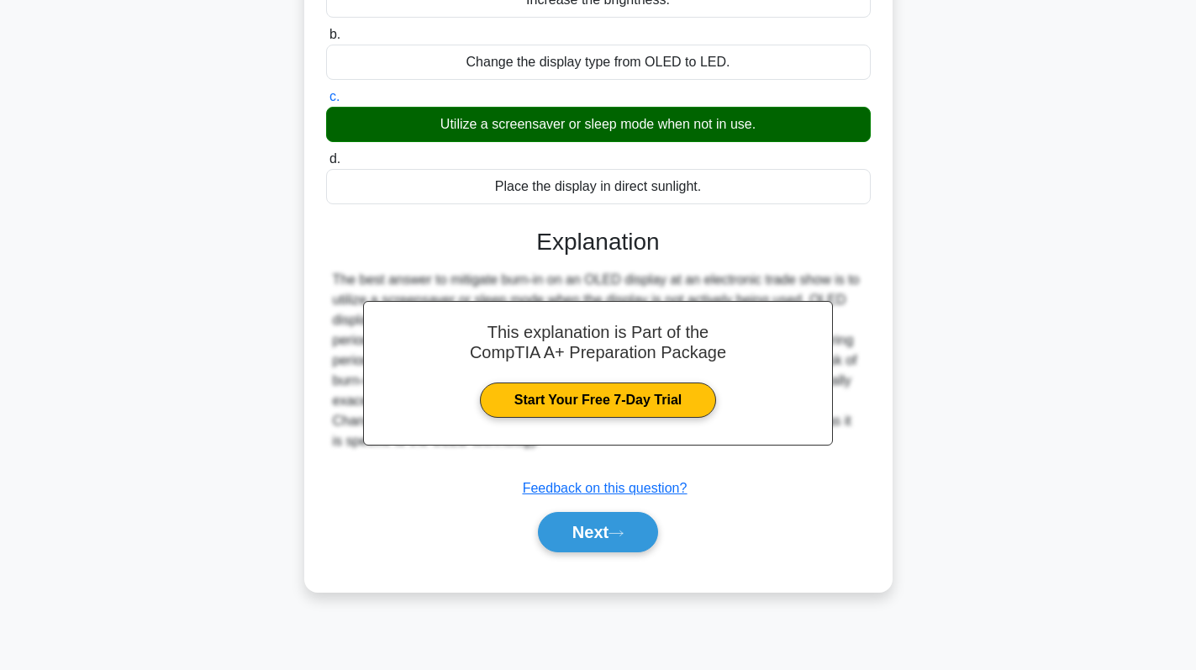
scroll to position [238, 0]
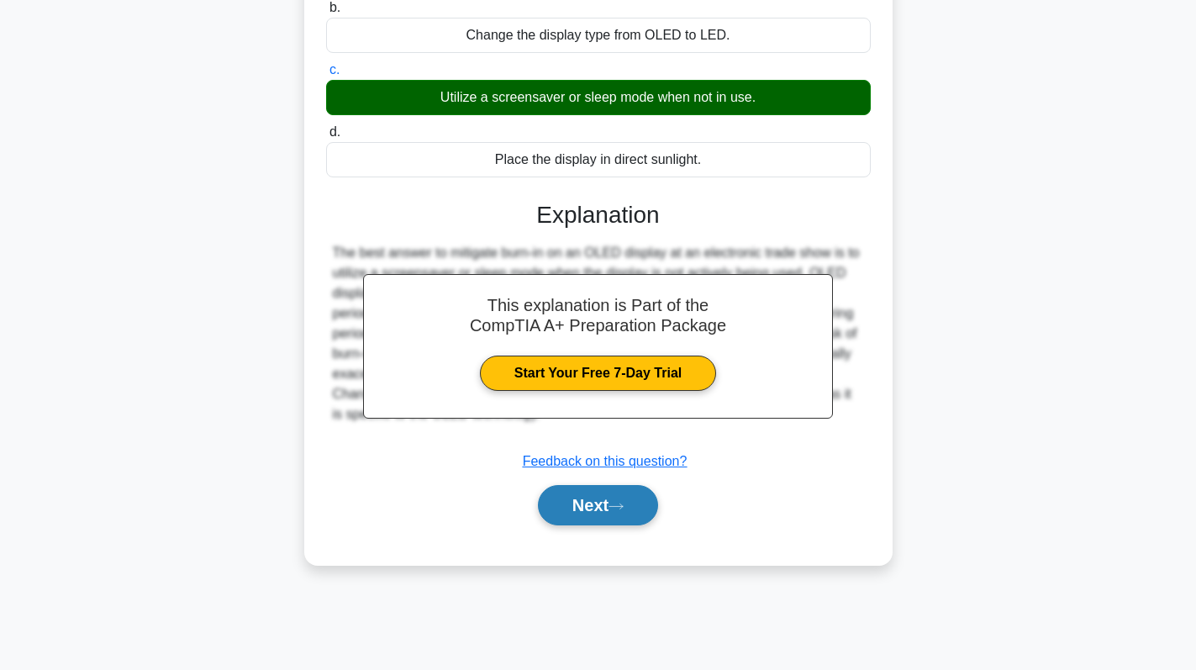
click at [608, 507] on button "Next" at bounding box center [598, 505] width 120 height 40
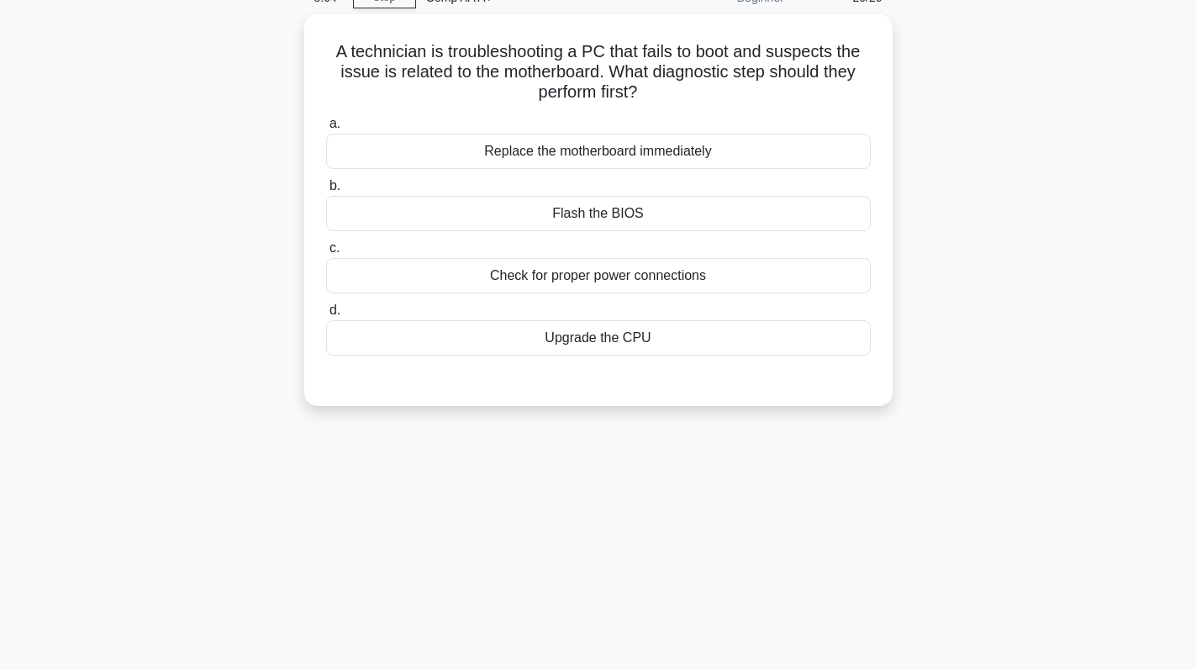
scroll to position [0, 0]
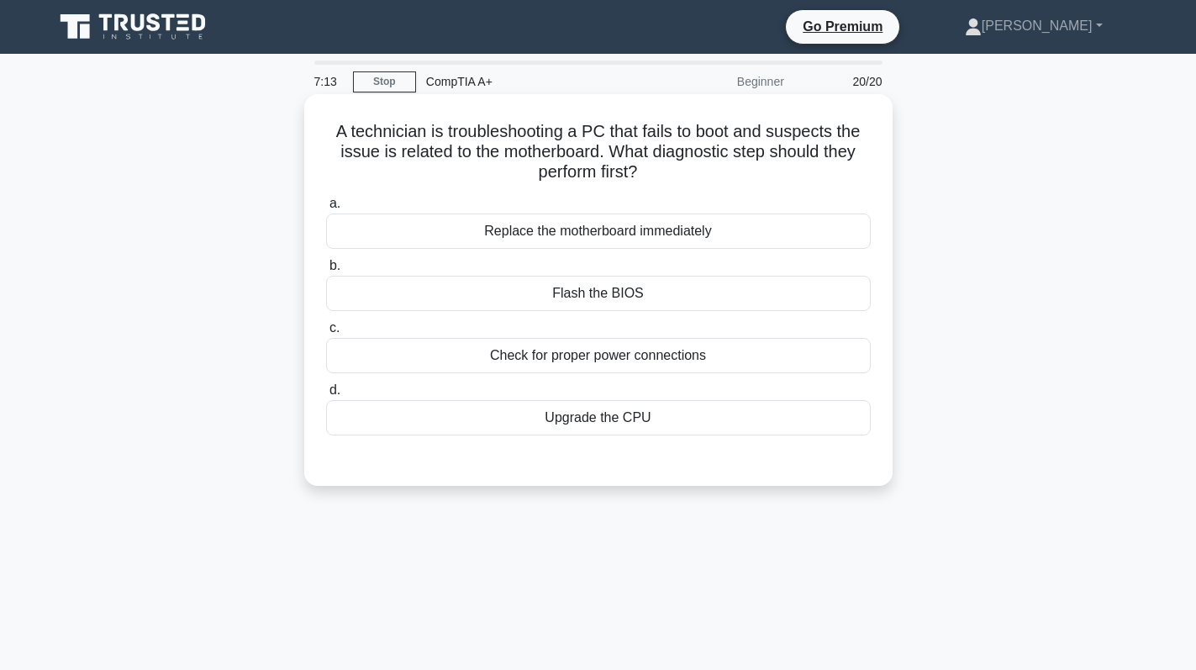
click at [792, 351] on div "Check for proper power connections" at bounding box center [598, 355] width 545 height 35
click at [326, 334] on input "c. Check for proper power connections" at bounding box center [326, 328] width 0 height 11
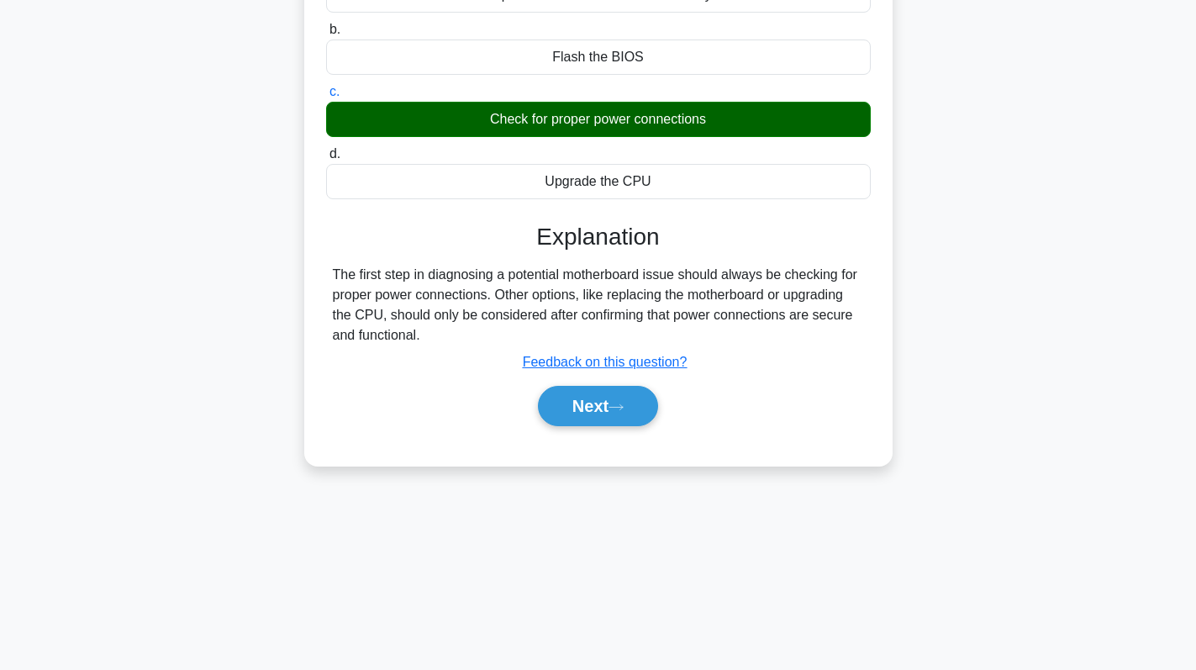
scroll to position [238, 0]
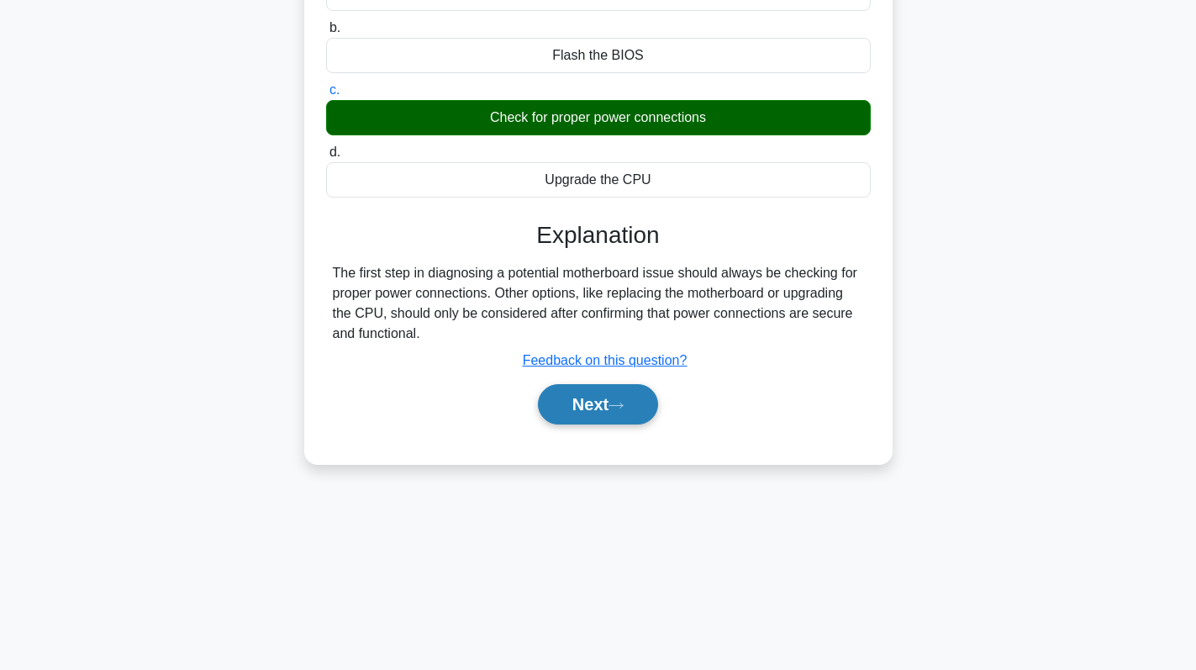
click at [584, 413] on button "Next" at bounding box center [598, 404] width 120 height 40
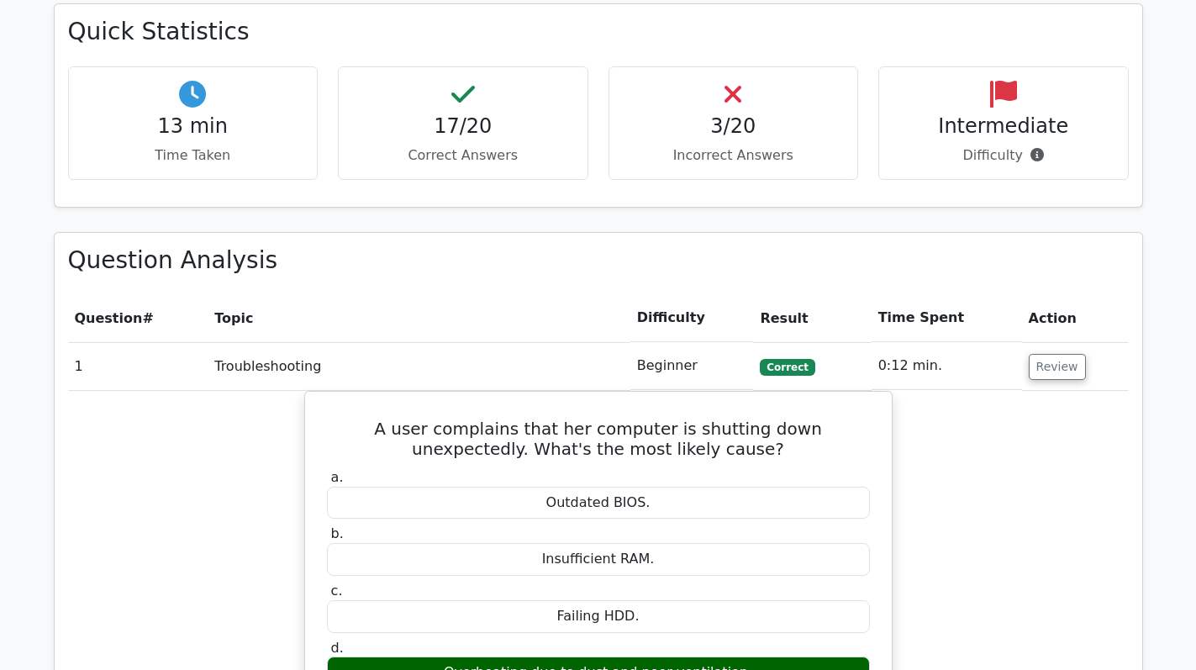
scroll to position [1365, 0]
